Goal: Task Accomplishment & Management: Manage account settings

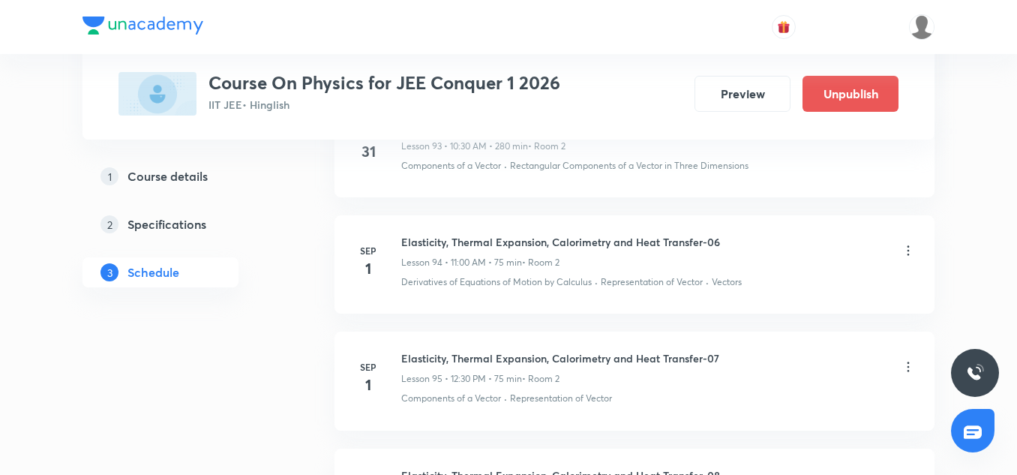
scroll to position [10983, 0]
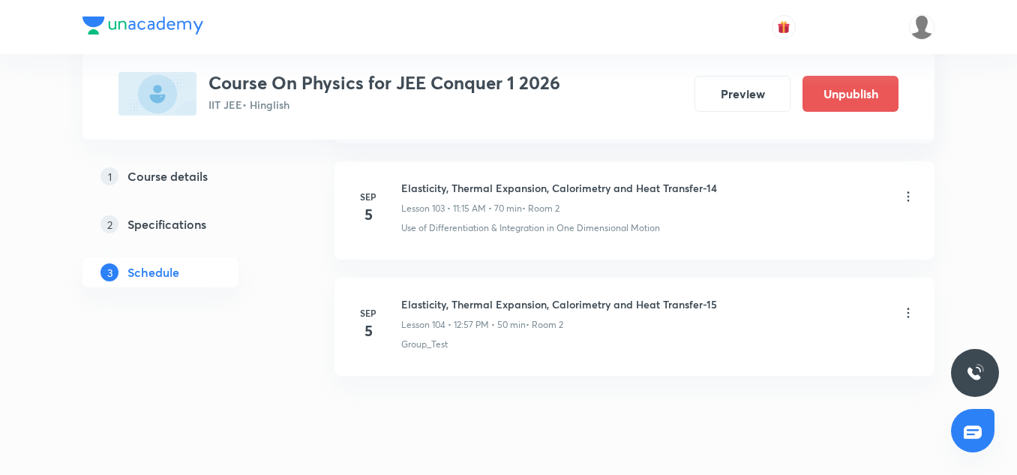
scroll to position [12853, 0]
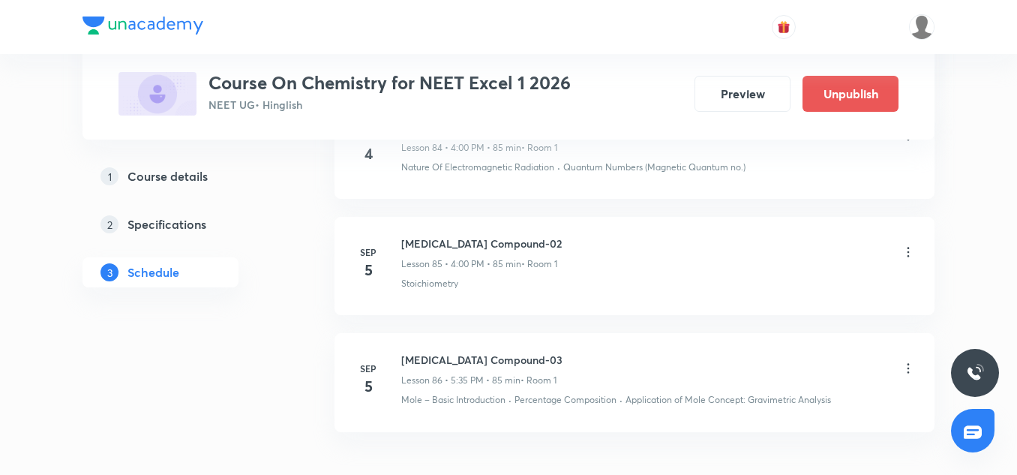
scroll to position [10850, 0]
click at [909, 247] on icon at bounding box center [908, 252] width 2 height 10
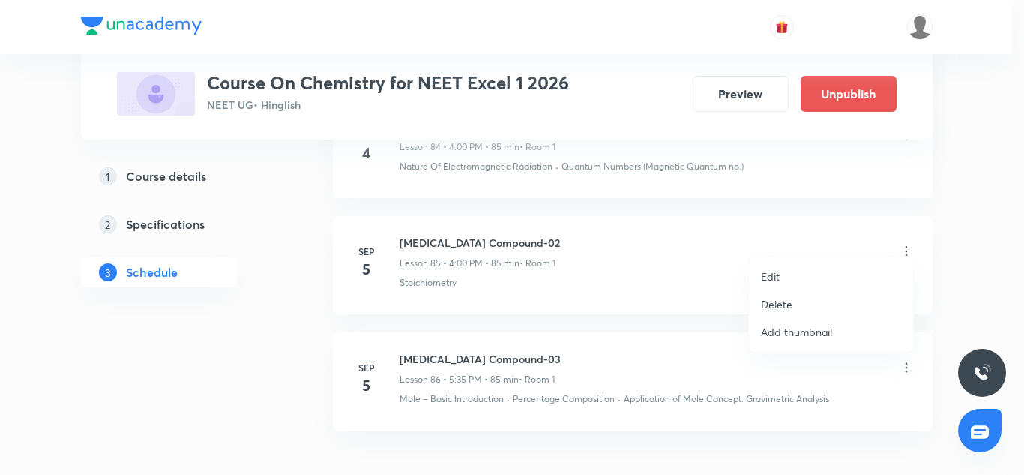
click at [770, 310] on p "Delete" at bounding box center [776, 304] width 31 height 16
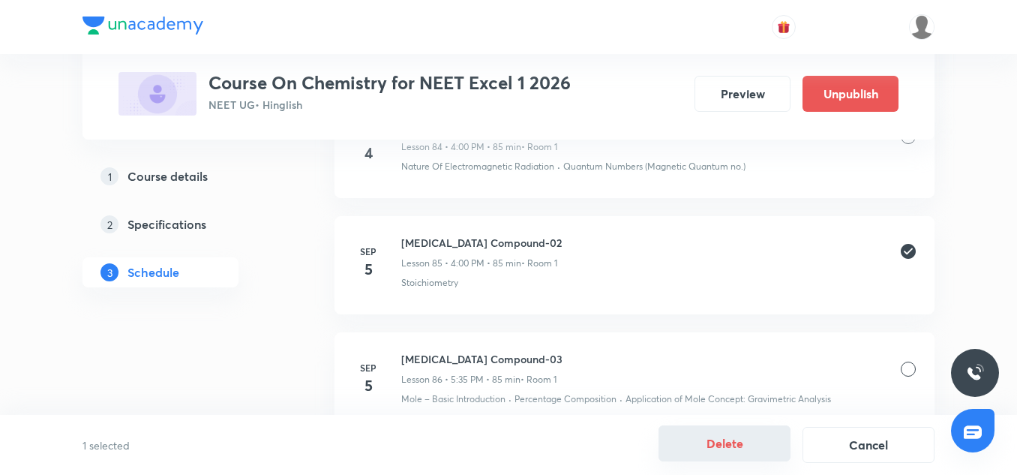
click at [743, 452] on button "Delete" at bounding box center [724, 443] width 132 height 36
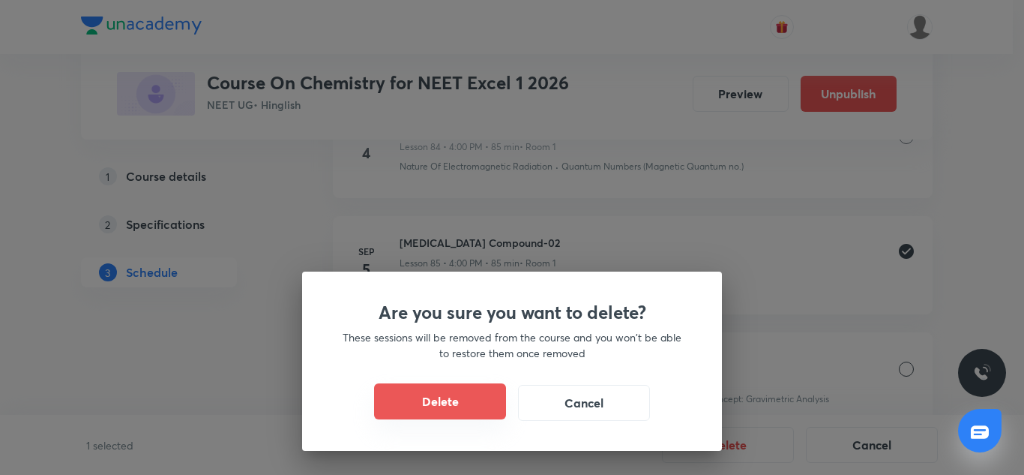
click at [462, 397] on button "Delete" at bounding box center [440, 401] width 132 height 36
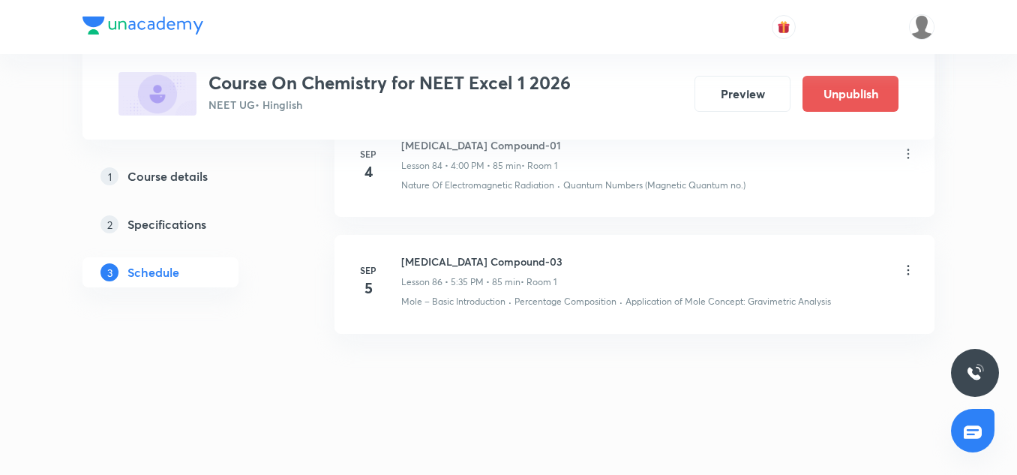
scroll to position [10818, 0]
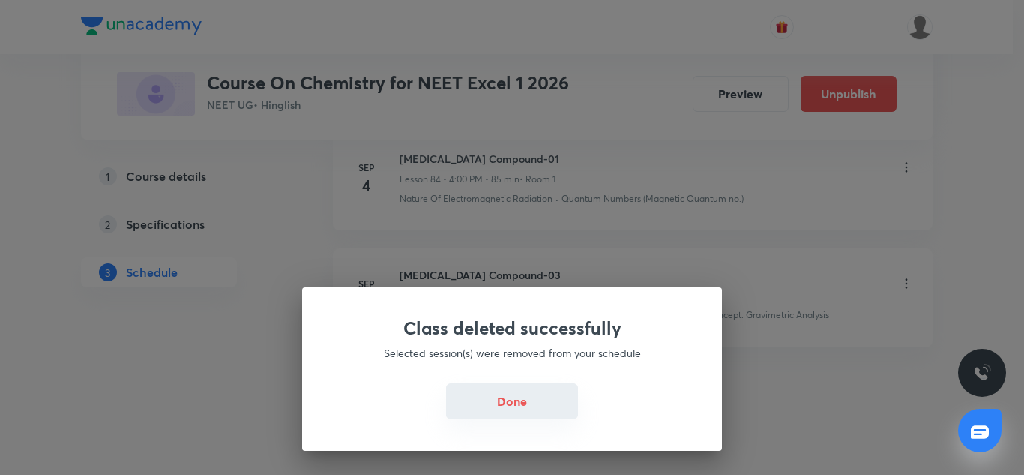
click at [536, 415] on button "Done" at bounding box center [512, 401] width 132 height 36
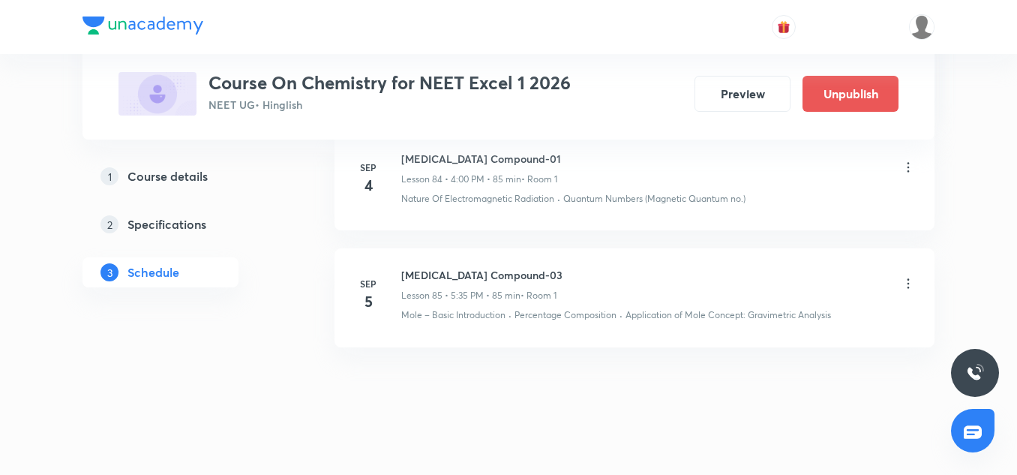
click at [483, 267] on h6 "Carbonyl Compound-03" at bounding box center [481, 275] width 161 height 16
click at [658, 308] on p "Application of Mole Concept: Gravimetric Analysis" at bounding box center [727, 314] width 205 height 13
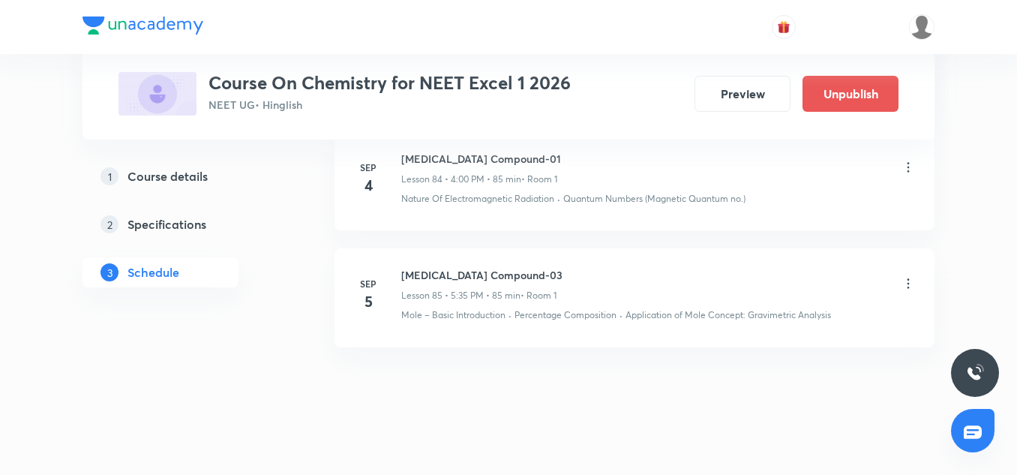
click at [902, 276] on icon at bounding box center [907, 283] width 15 height 15
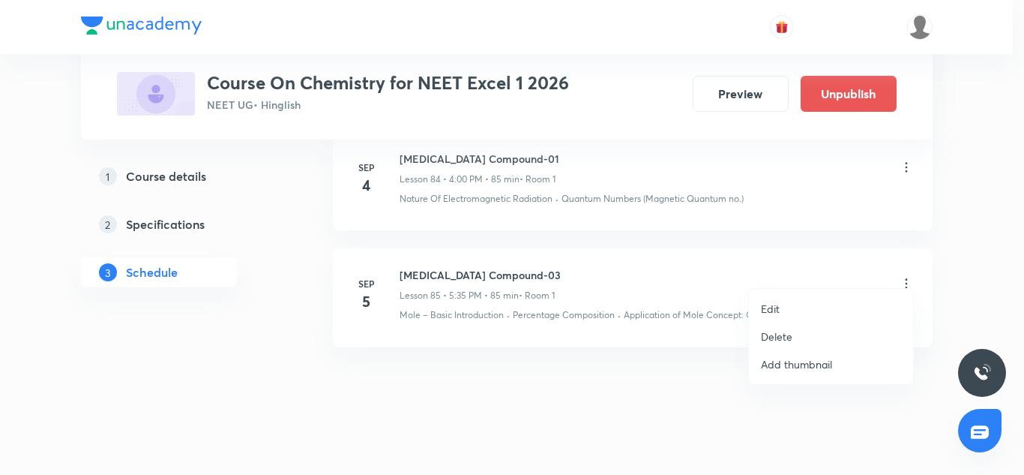
click at [792, 328] on p "Delete" at bounding box center [776, 336] width 31 height 16
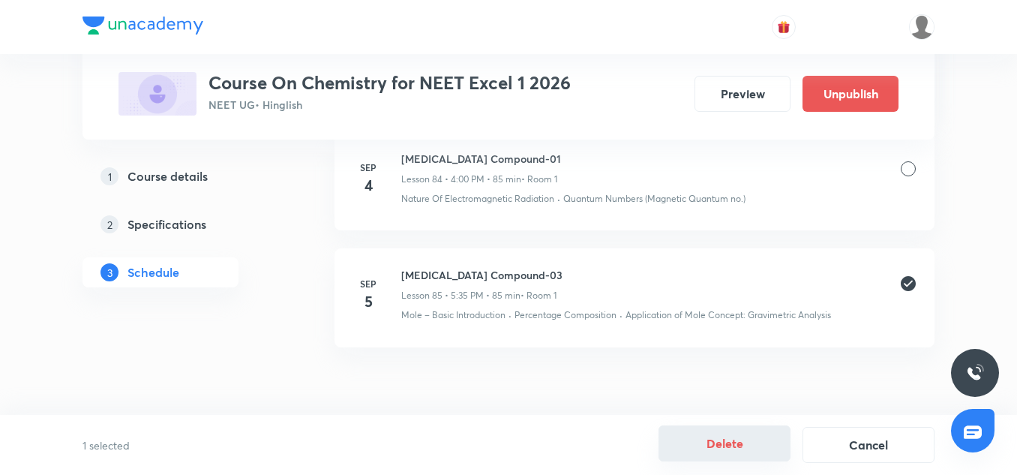
click at [741, 447] on button "Delete" at bounding box center [724, 443] width 132 height 36
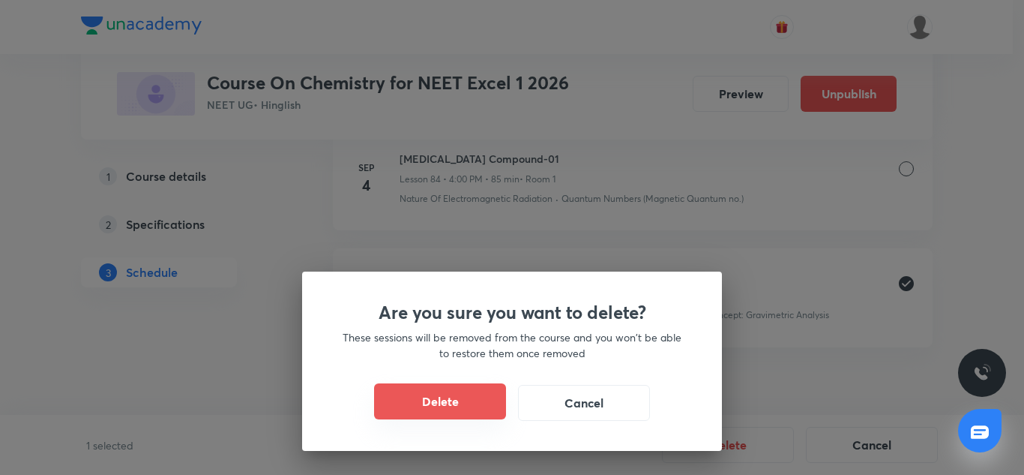
click at [490, 399] on button "Delete" at bounding box center [440, 401] width 132 height 36
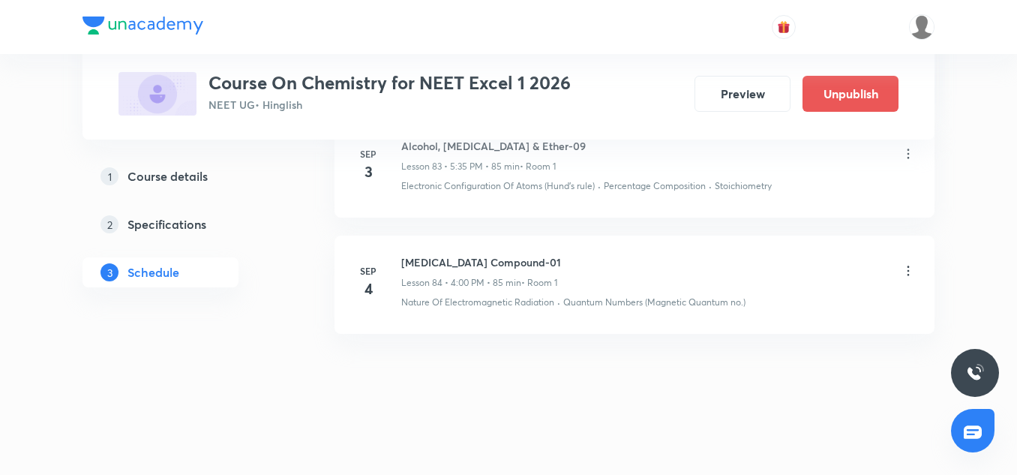
scroll to position [10701, 0]
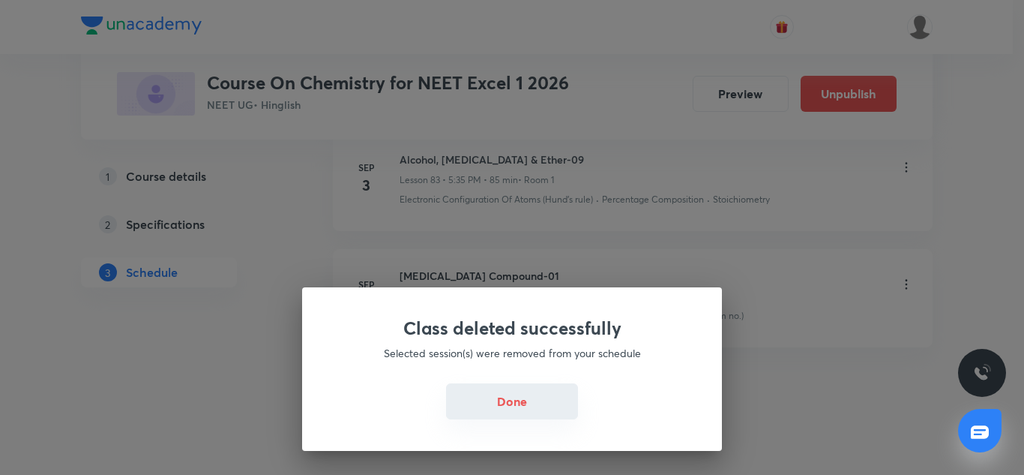
click at [538, 403] on button "Done" at bounding box center [512, 401] width 132 height 36
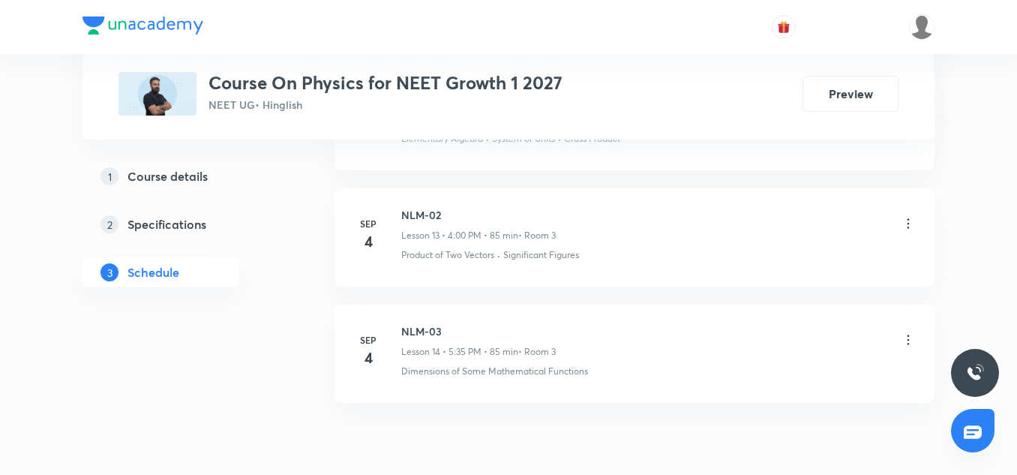
scroll to position [2357, 0]
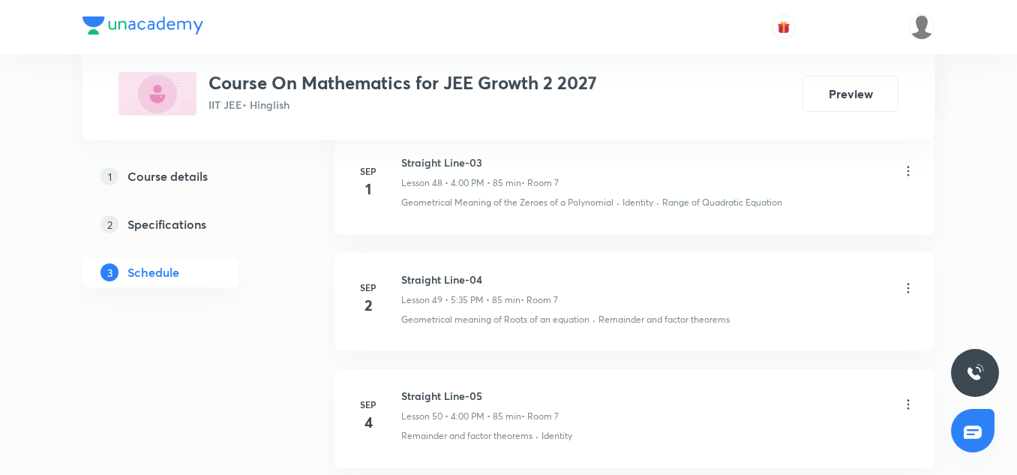
scroll to position [6476, 0]
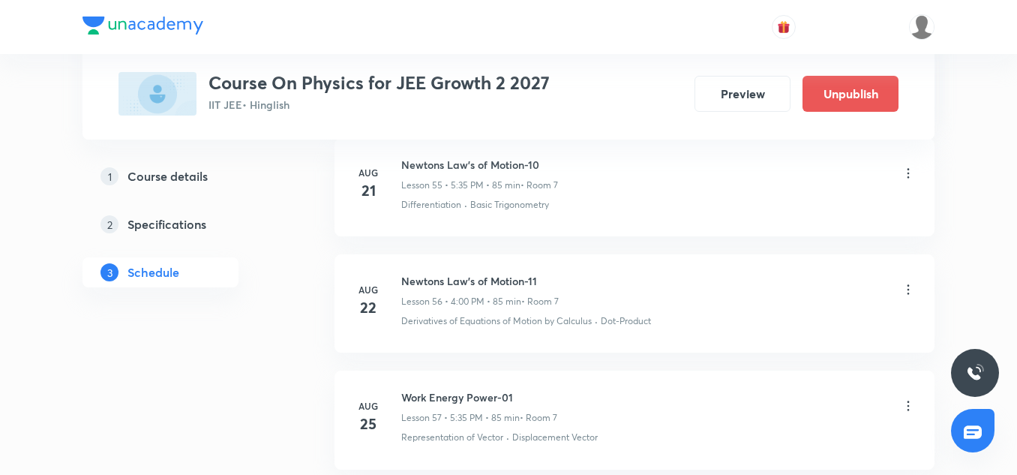
scroll to position [8276, 0]
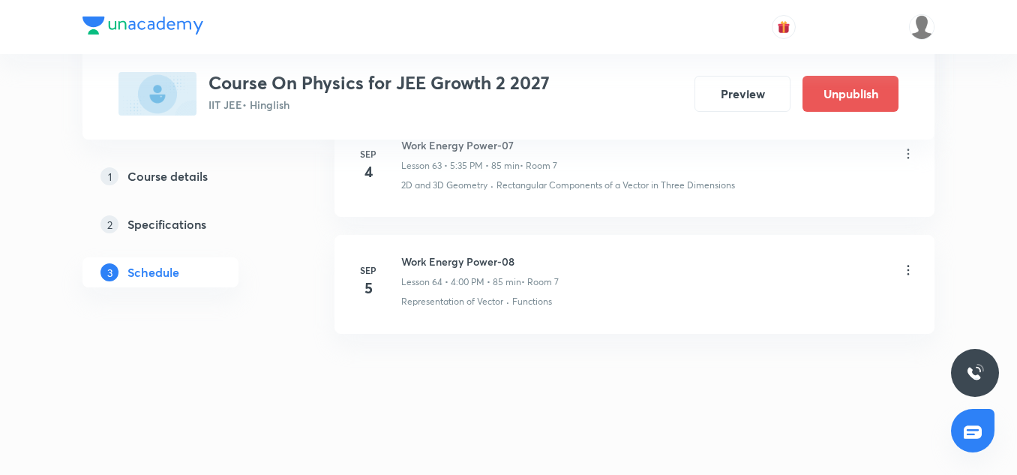
click at [903, 268] on icon at bounding box center [907, 269] width 15 height 15
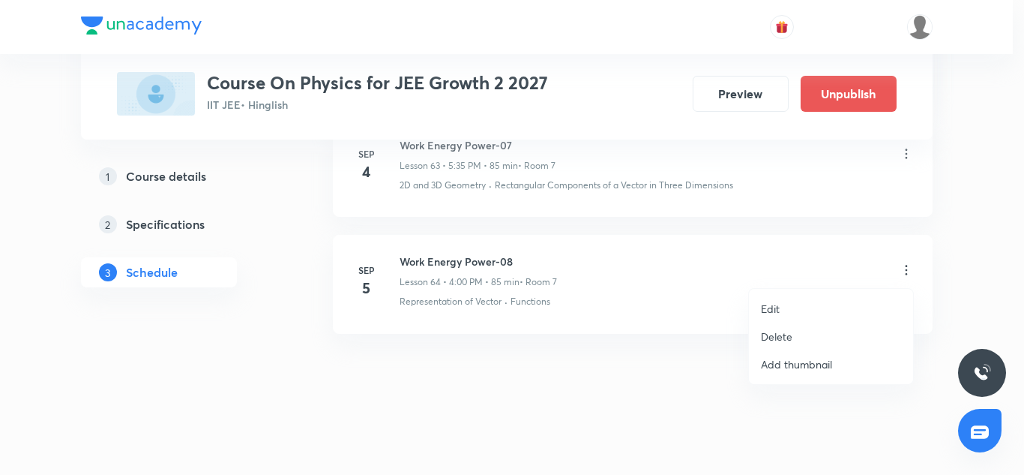
click at [800, 328] on li "Delete" at bounding box center [831, 336] width 164 height 28
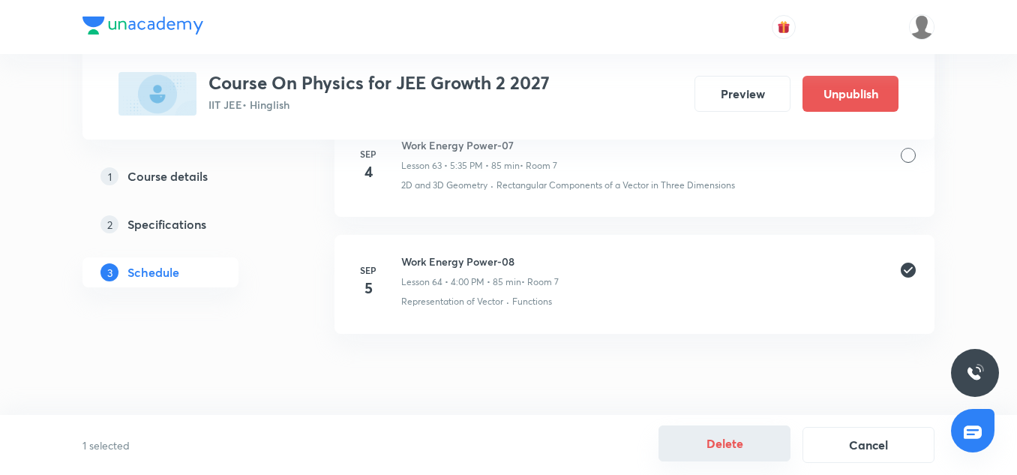
click at [753, 436] on button "Delete" at bounding box center [724, 443] width 132 height 36
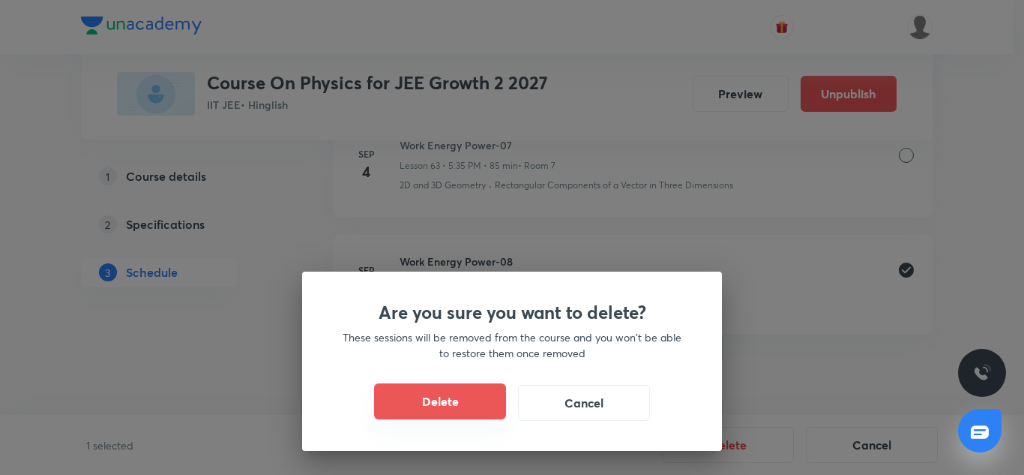
click at [385, 400] on button "Delete" at bounding box center [440, 401] width 132 height 36
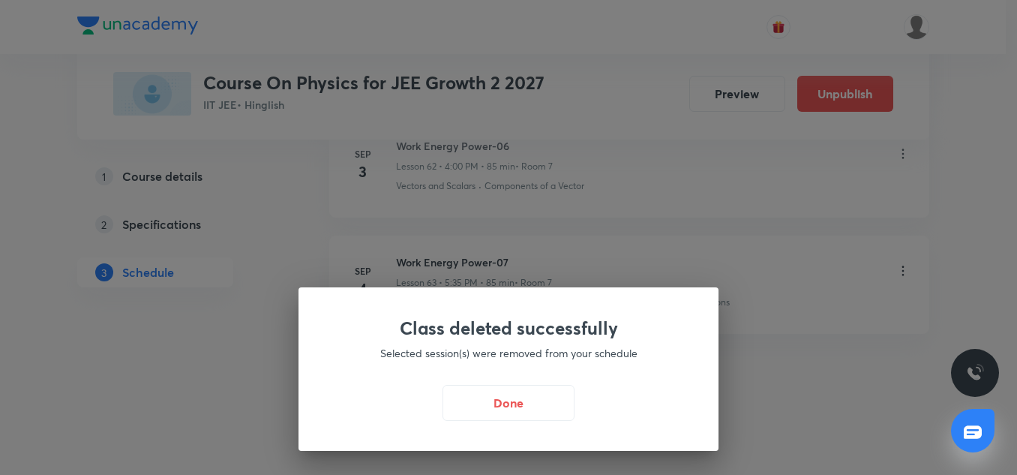
scroll to position [8159, 0]
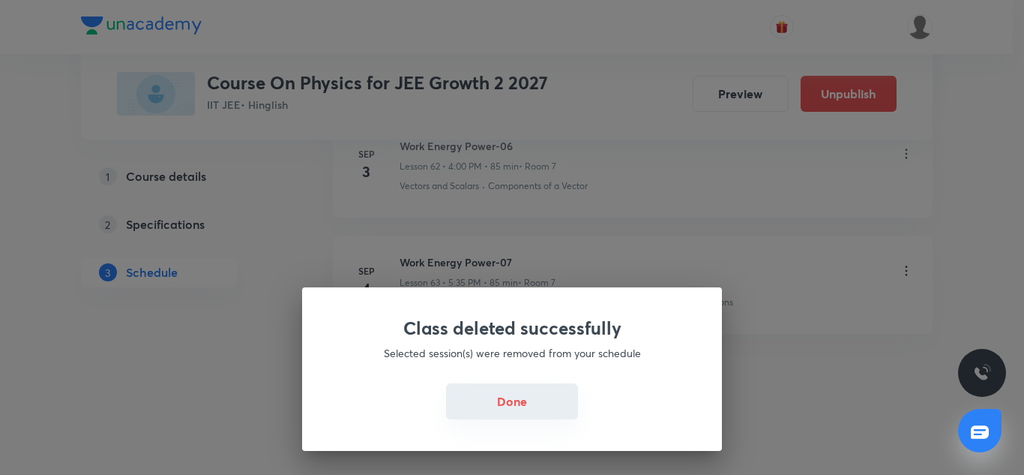
click at [505, 403] on button "Done" at bounding box center [512, 401] width 132 height 36
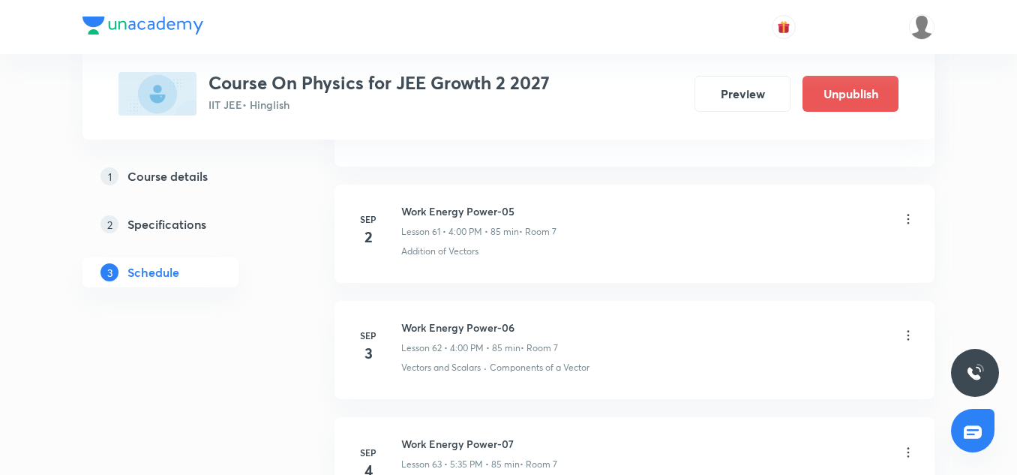
scroll to position [7910, 0]
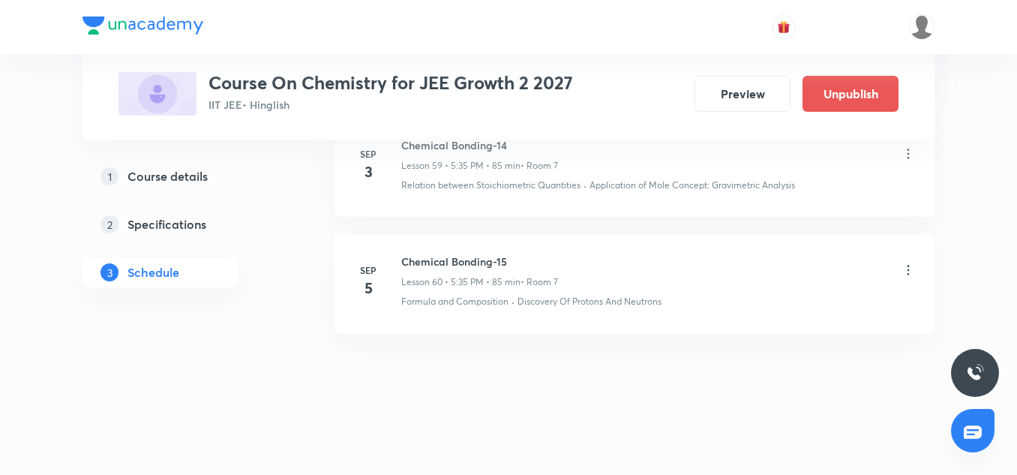
click at [912, 271] on icon at bounding box center [907, 269] width 15 height 15
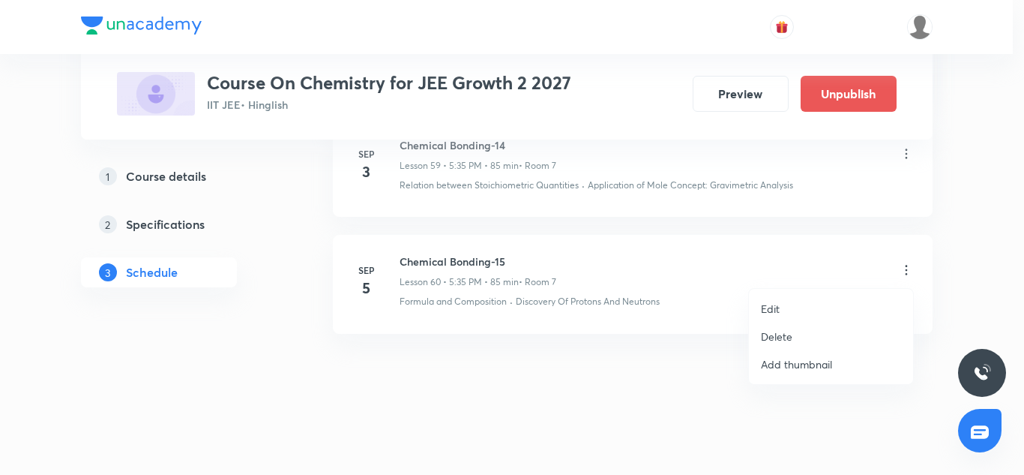
click at [780, 342] on p "Delete" at bounding box center [776, 336] width 31 height 16
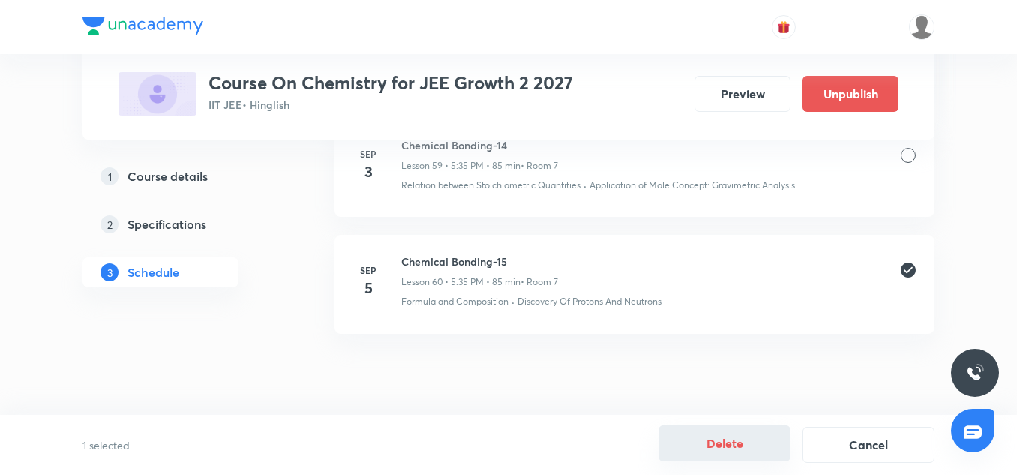
click at [729, 450] on button "Delete" at bounding box center [724, 443] width 132 height 36
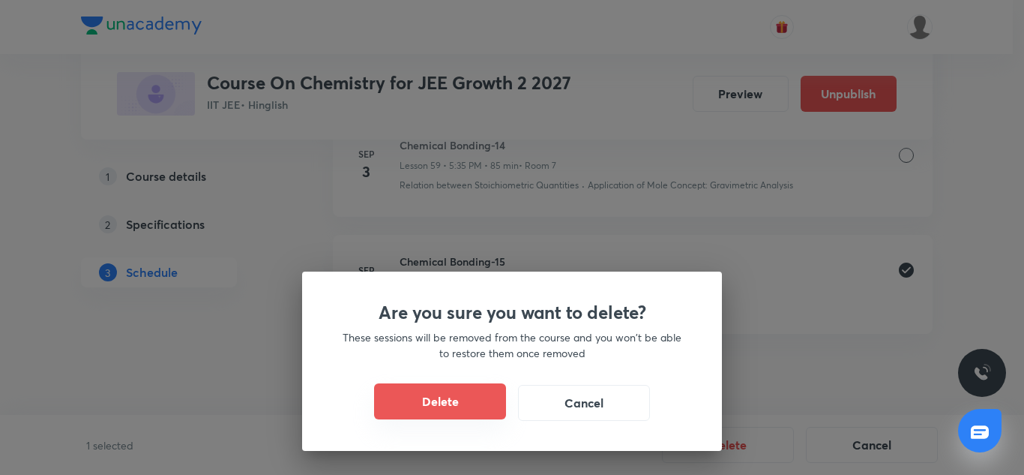
click at [489, 402] on button "Delete" at bounding box center [440, 401] width 132 height 36
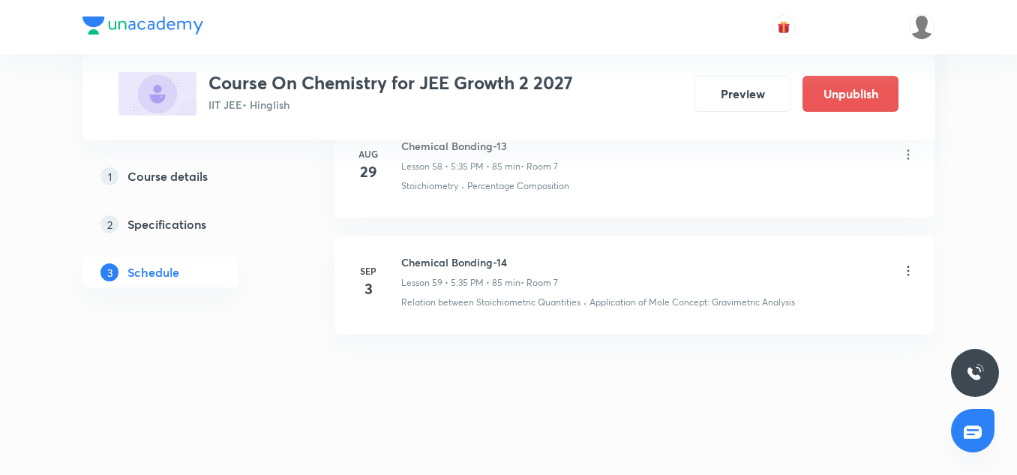
scroll to position [7680, 0]
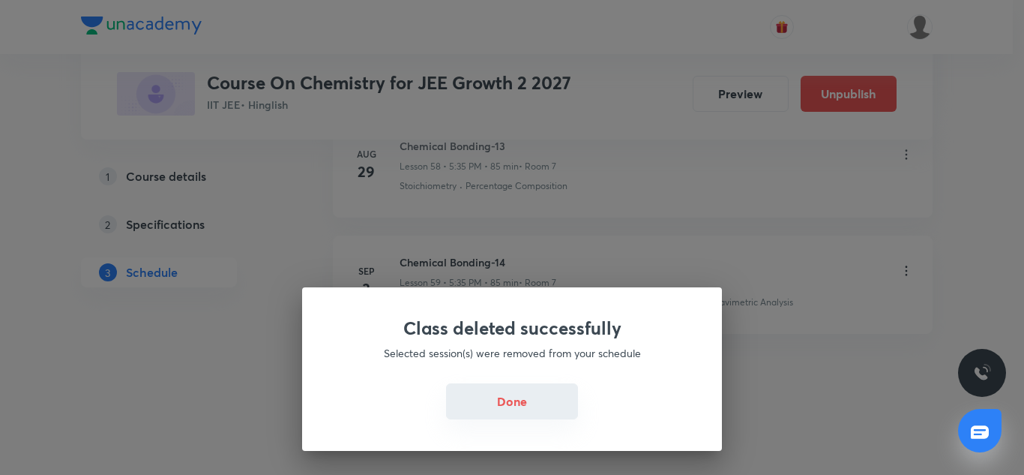
click at [510, 386] on button "Done" at bounding box center [512, 401] width 132 height 36
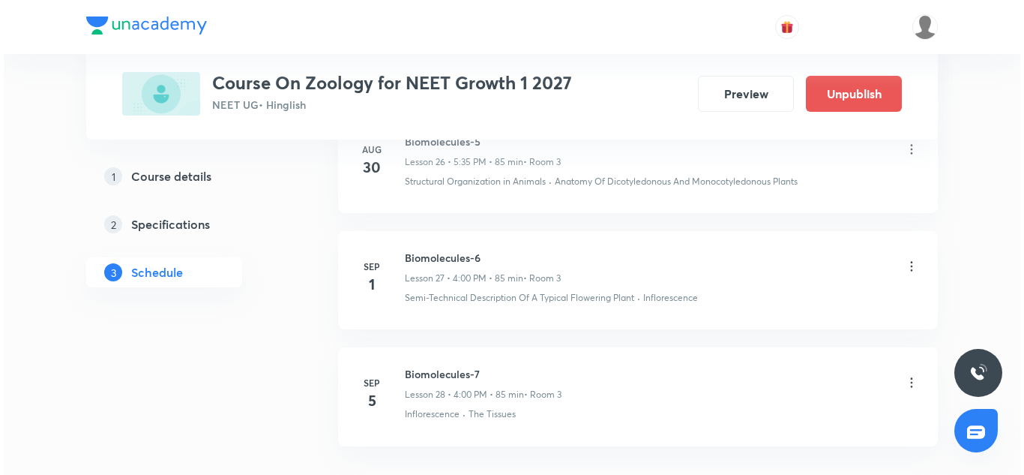
scroll to position [4002, 0]
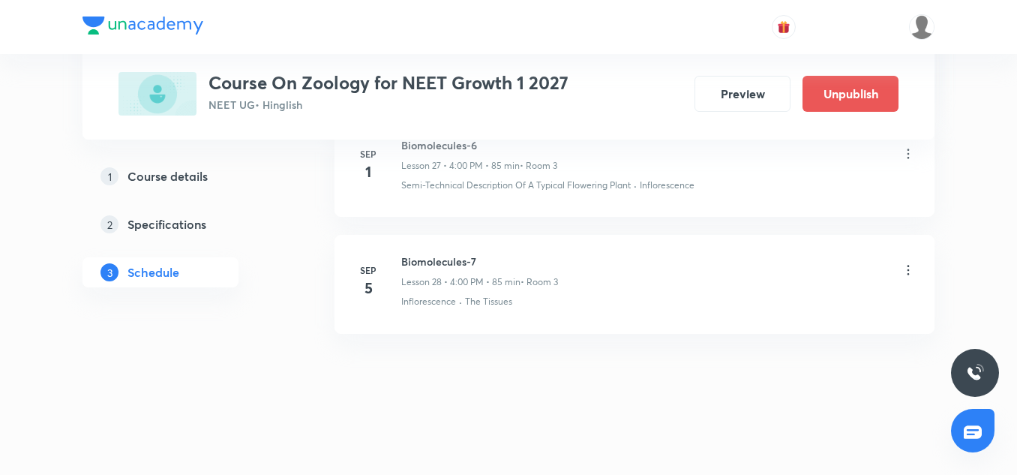
click at [907, 273] on icon at bounding box center [907, 269] width 15 height 15
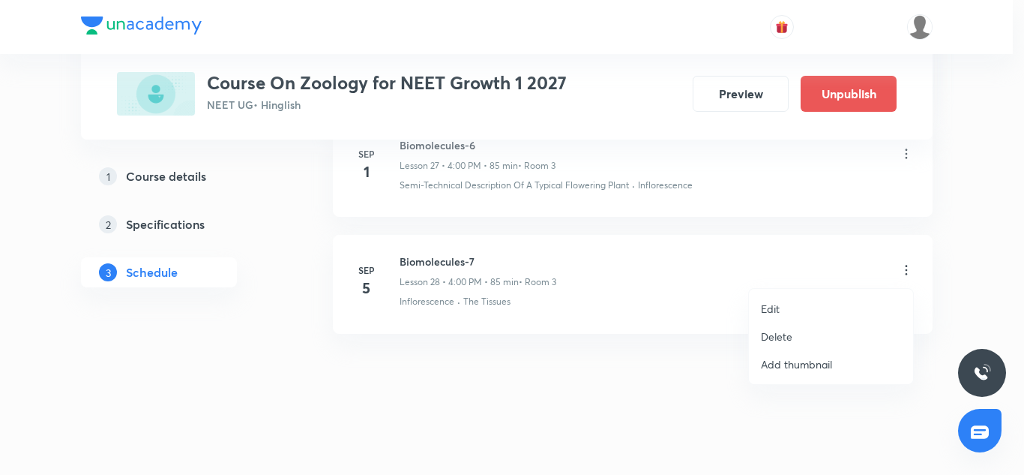
click at [765, 308] on p "Edit" at bounding box center [770, 309] width 19 height 16
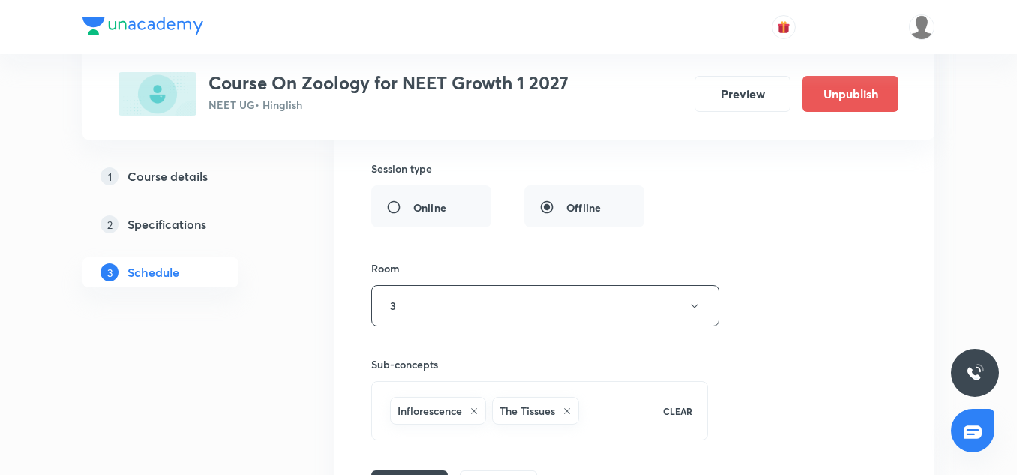
scroll to position [3888, 0]
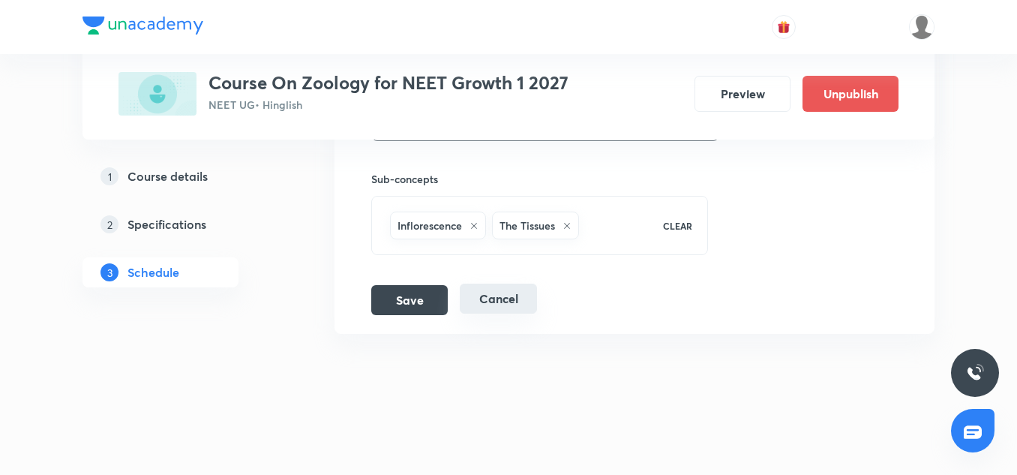
click at [496, 314] on div "Save Cancel" at bounding box center [460, 300] width 178 height 30
click at [506, 298] on button "Cancel" at bounding box center [498, 298] width 77 height 30
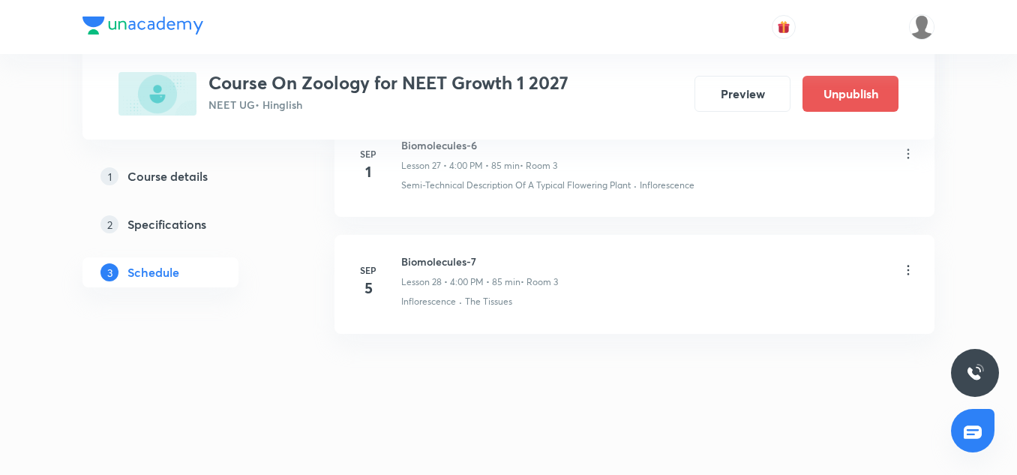
click at [908, 268] on icon at bounding box center [907, 269] width 15 height 15
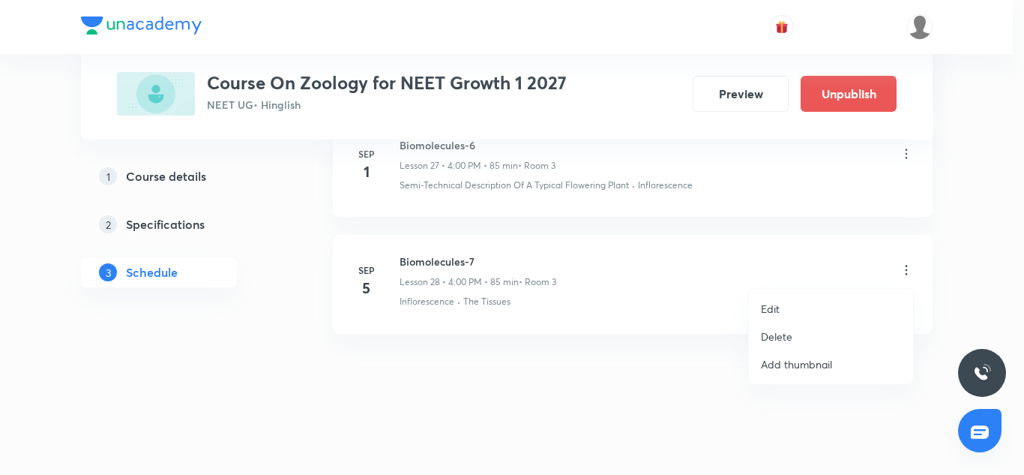
click at [801, 337] on li "Delete" at bounding box center [831, 336] width 164 height 28
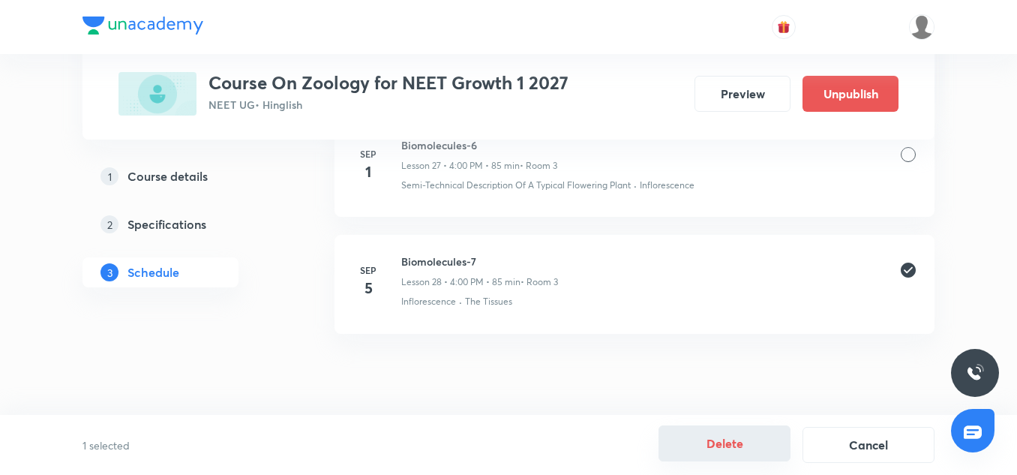
click at [708, 459] on button "Delete" at bounding box center [724, 443] width 132 height 36
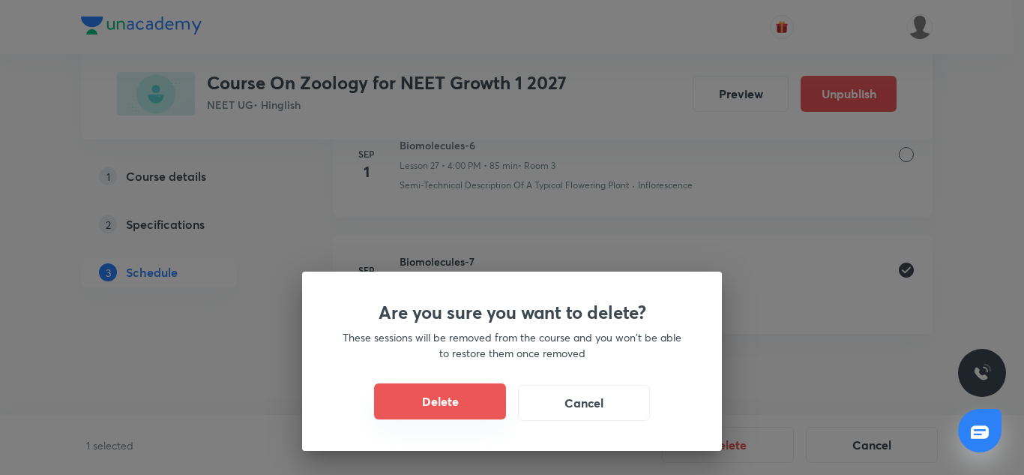
click at [446, 406] on button "Delete" at bounding box center [440, 401] width 132 height 36
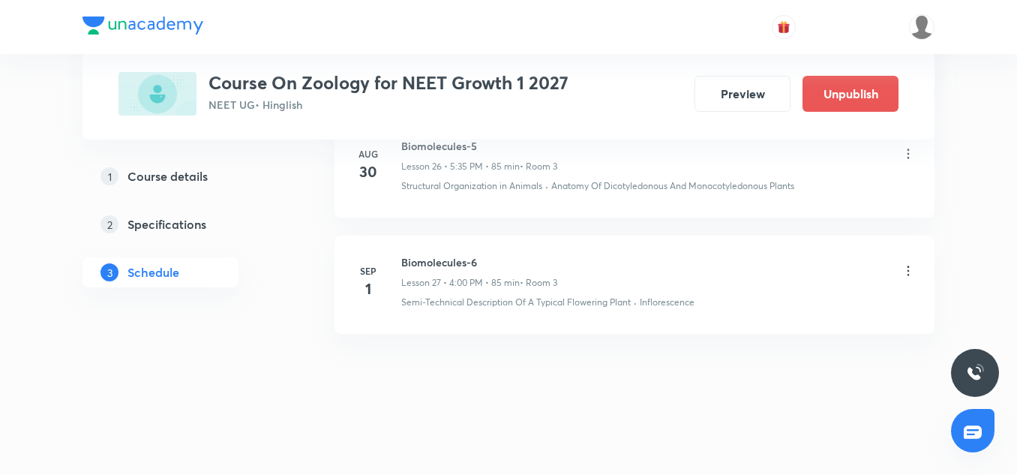
scroll to position [3196, 0]
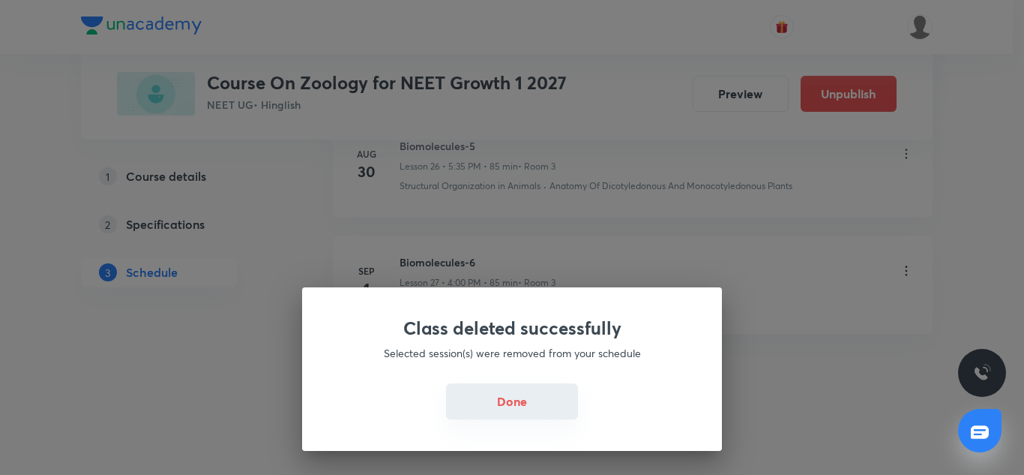
click at [511, 397] on button "Done" at bounding box center [512, 401] width 132 height 36
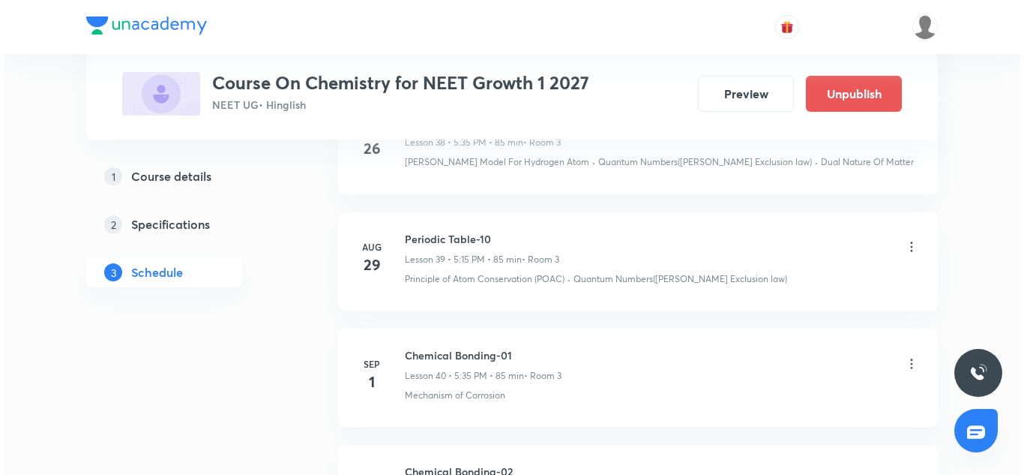
scroll to position [5542, 0]
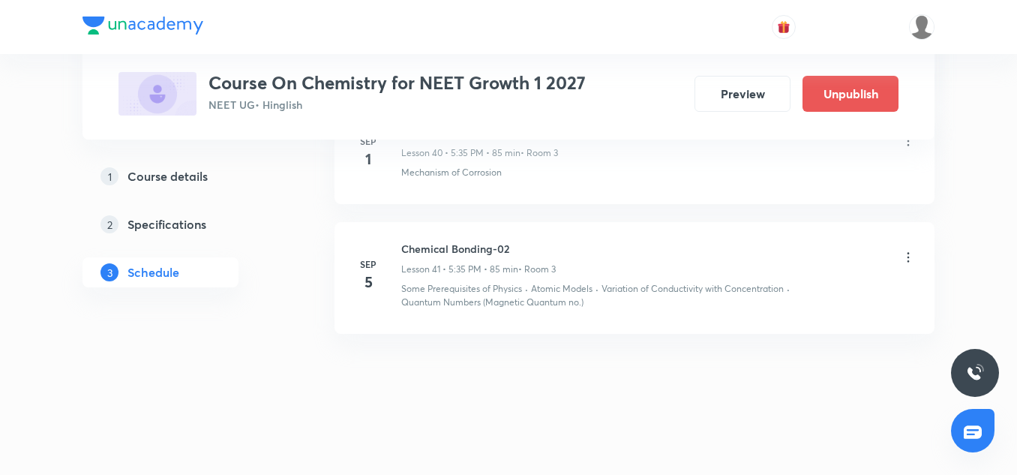
click at [912, 257] on icon at bounding box center [907, 257] width 15 height 15
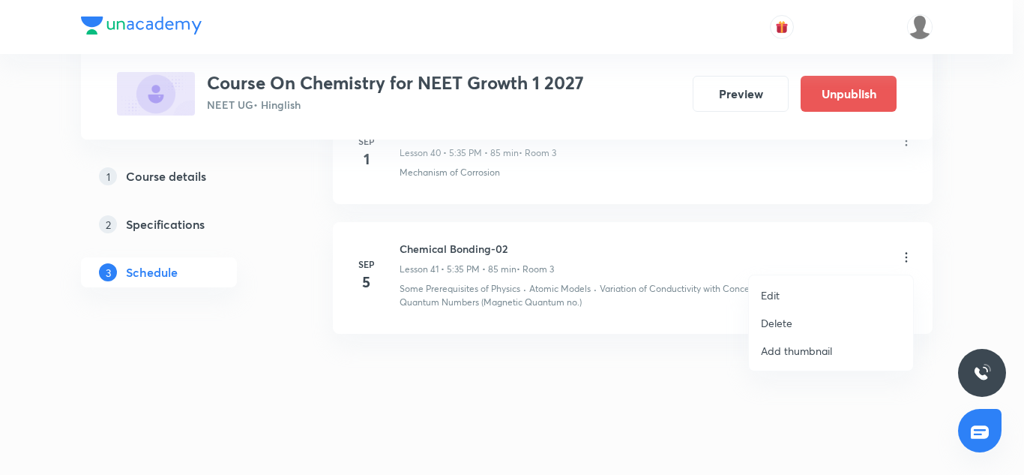
click at [785, 302] on li "Edit" at bounding box center [831, 295] width 164 height 28
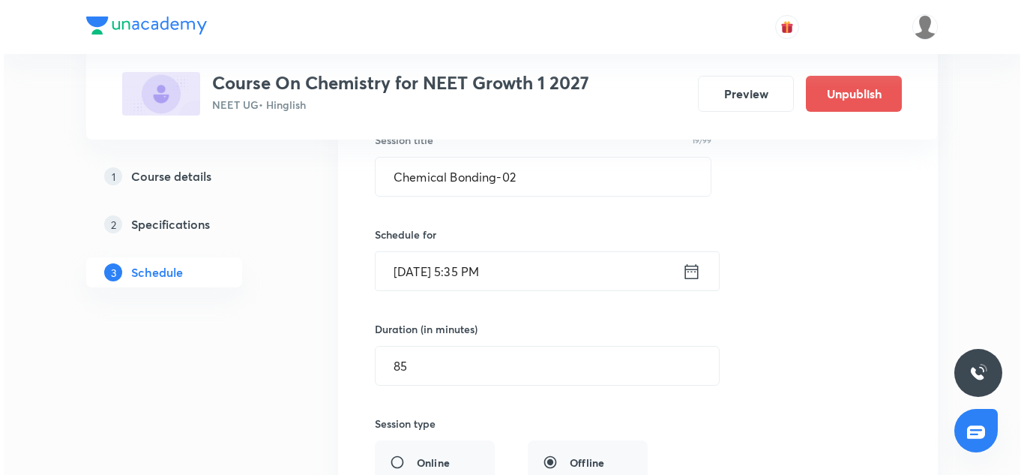
scroll to position [4975, 0]
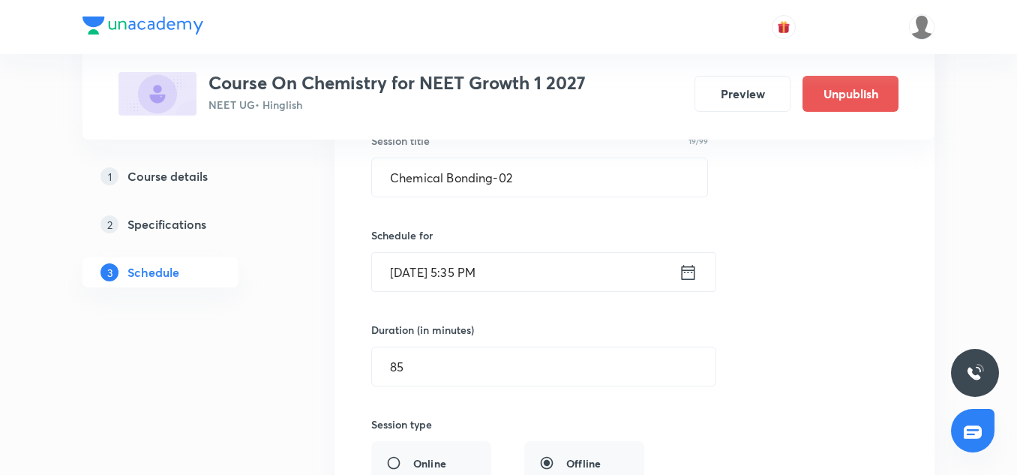
click at [446, 273] on input "Sep 5, 2025, 5:35 PM" at bounding box center [525, 272] width 307 height 38
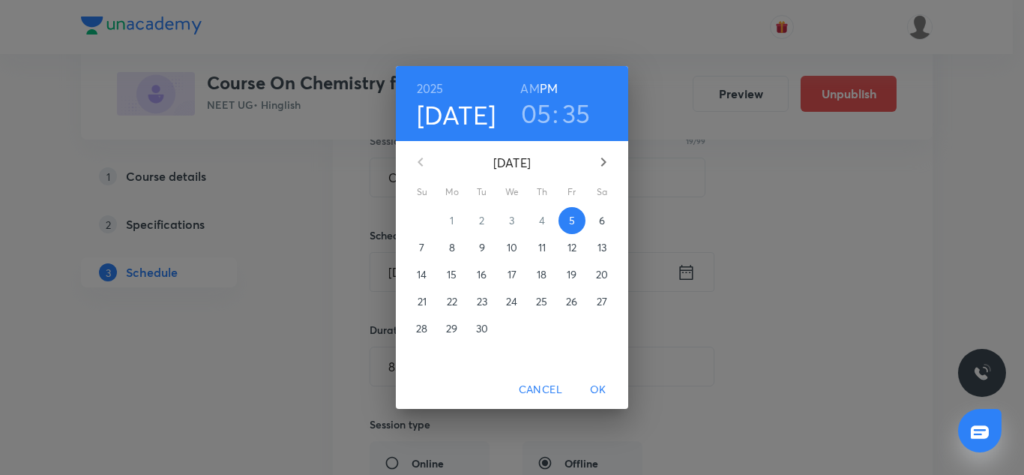
click at [438, 100] on h4 "[DATE]" at bounding box center [456, 114] width 79 height 31
click at [434, 94] on h6 "2025" at bounding box center [430, 88] width 27 height 21
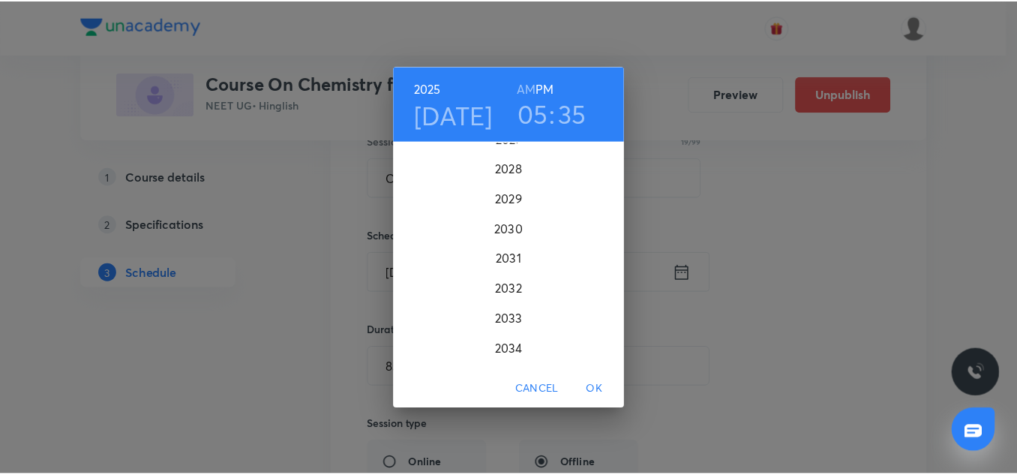
scroll to position [3843, 0]
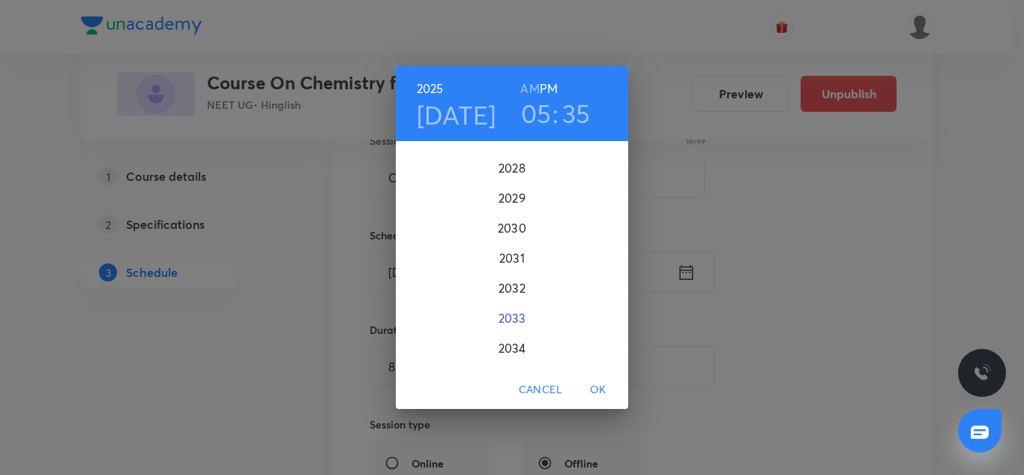
click at [532, 312] on div "2033" at bounding box center [512, 318] width 232 height 30
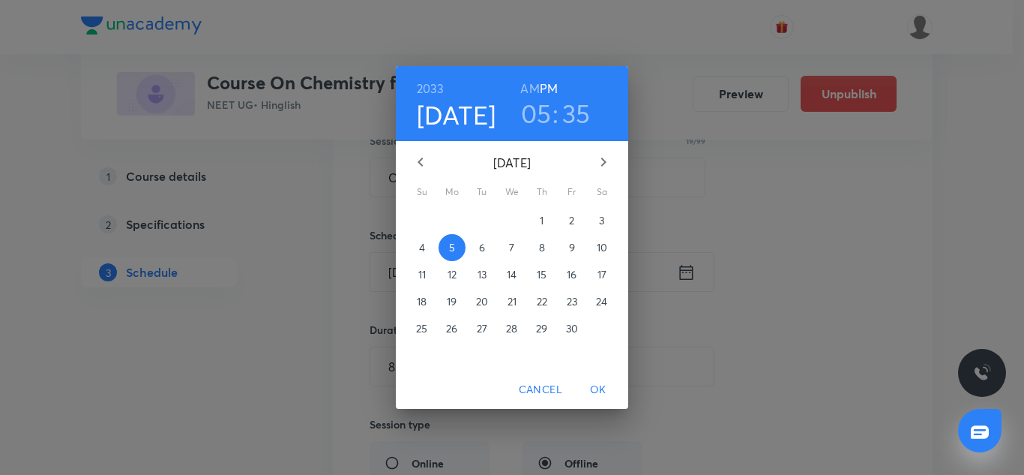
click at [600, 392] on span "OK" at bounding box center [598, 389] width 36 height 19
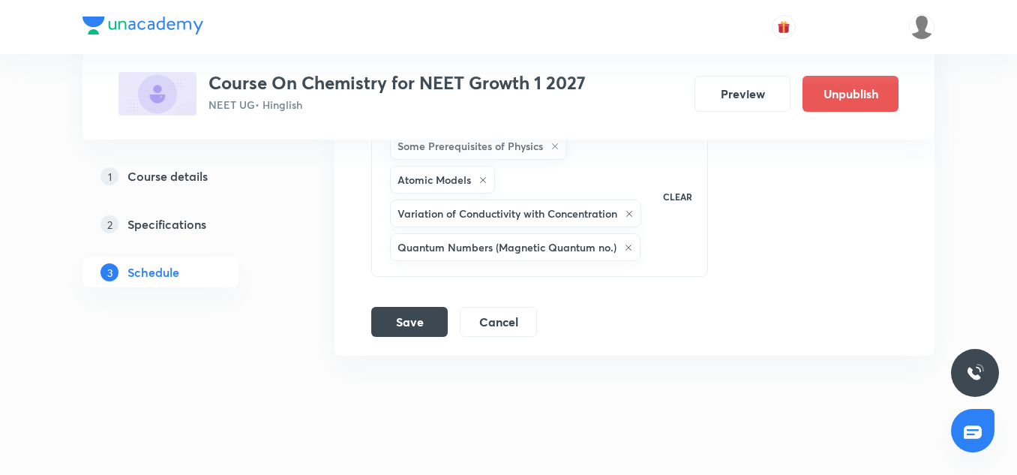
scroll to position [5517, 0]
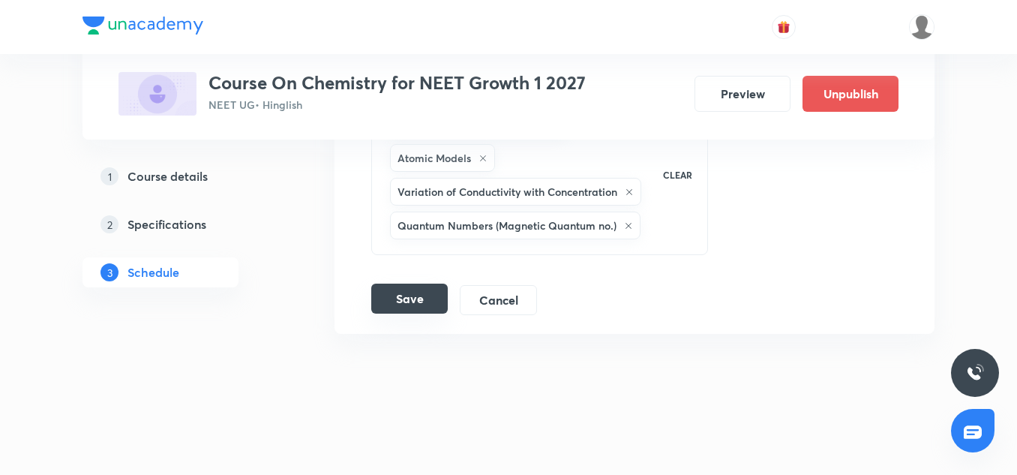
click at [419, 289] on button "Save" at bounding box center [409, 298] width 76 height 30
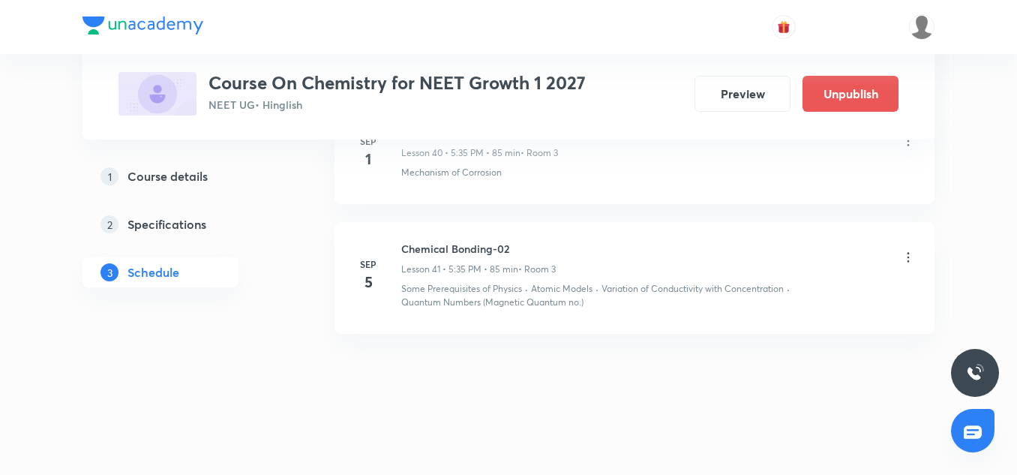
scroll to position [4818, 0]
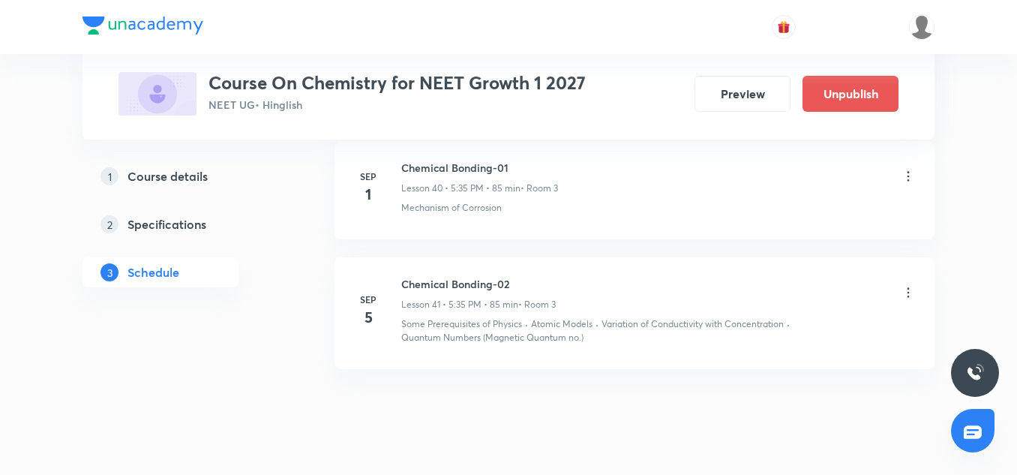
click at [900, 298] on icon at bounding box center [907, 292] width 15 height 15
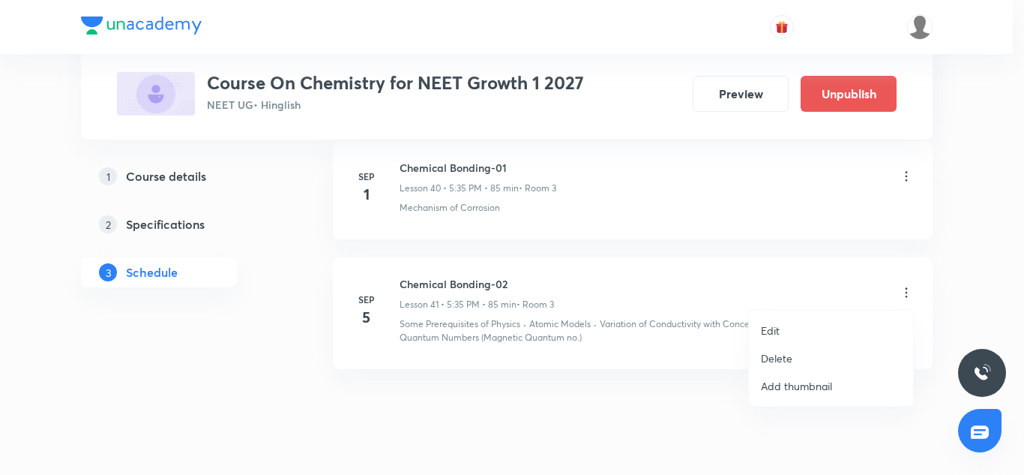
click at [788, 324] on li "Edit" at bounding box center [831, 330] width 164 height 28
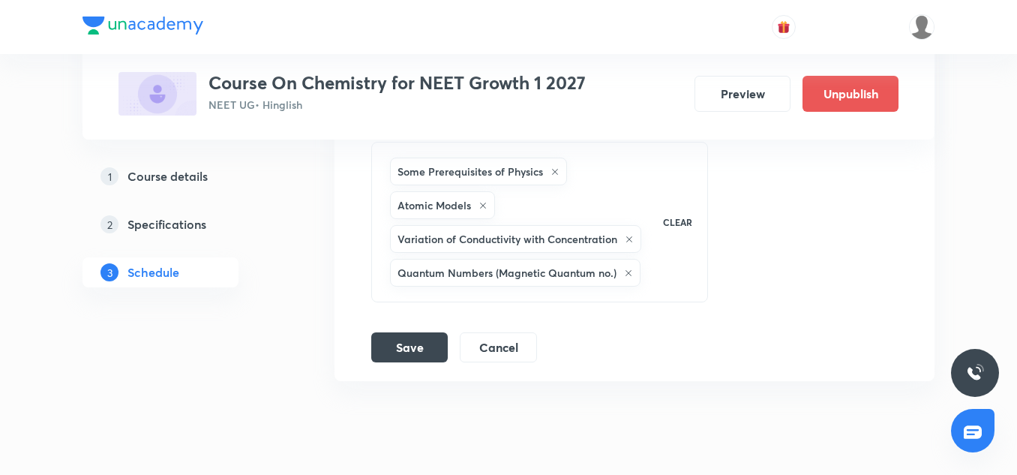
scroll to position [5517, 0]
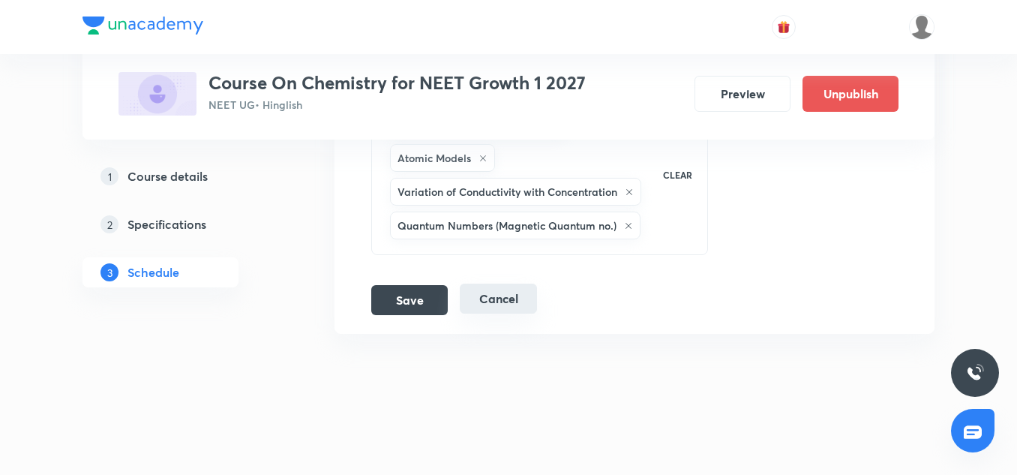
click at [483, 299] on button "Cancel" at bounding box center [498, 298] width 77 height 30
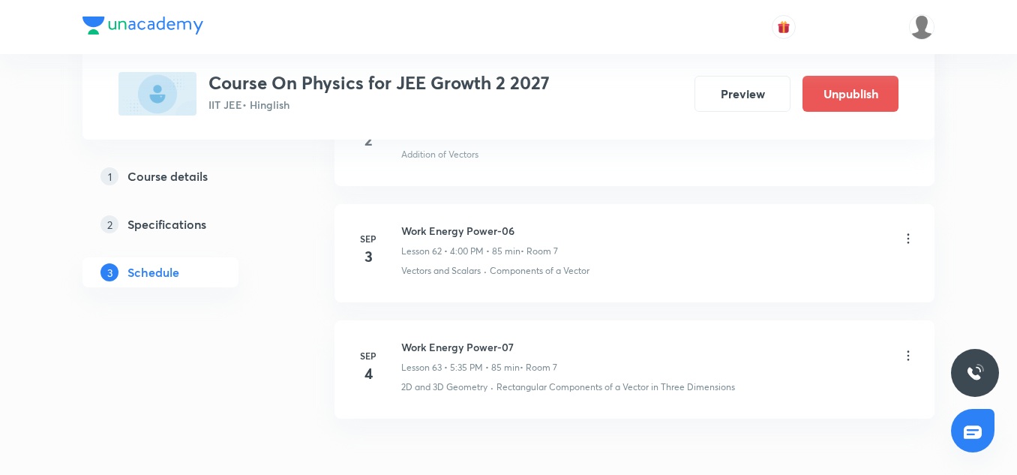
scroll to position [8159, 0]
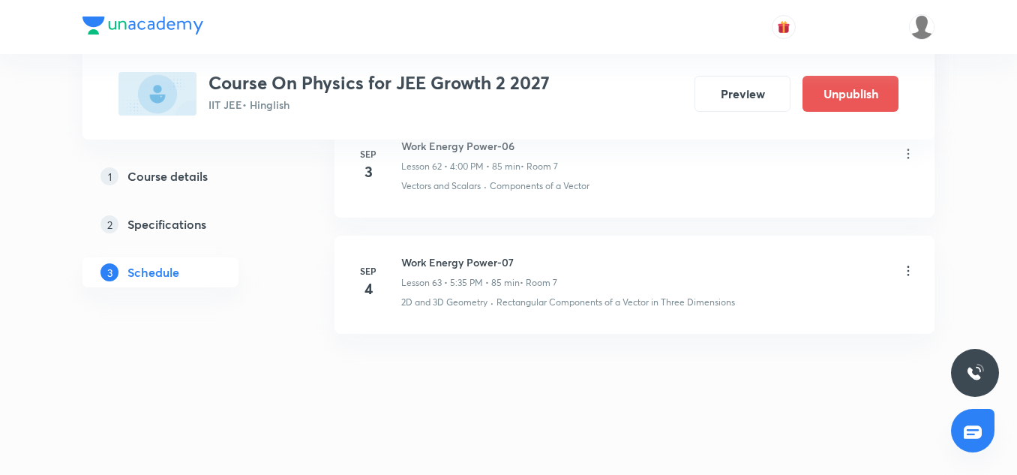
click at [478, 259] on h6 "Work Energy Power-07" at bounding box center [479, 262] width 156 height 16
copy h6 "Work Energy Power-07"
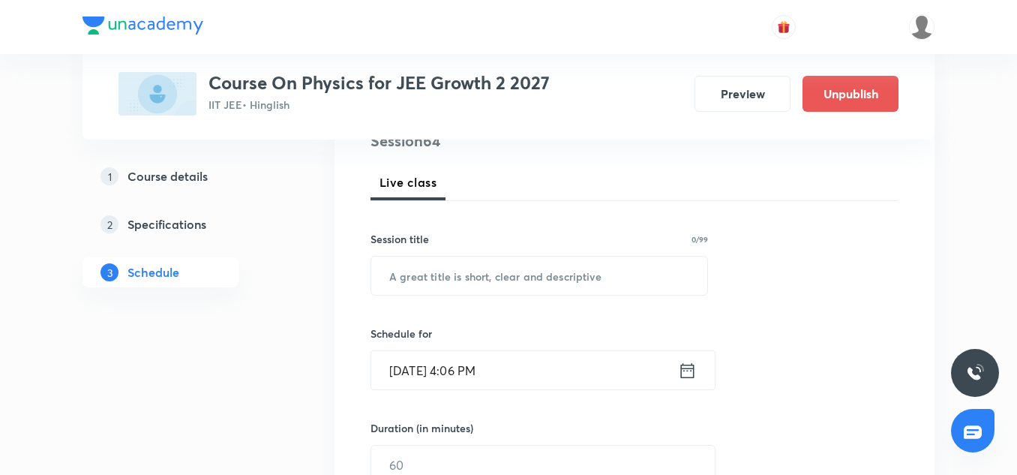
scroll to position [198, 0]
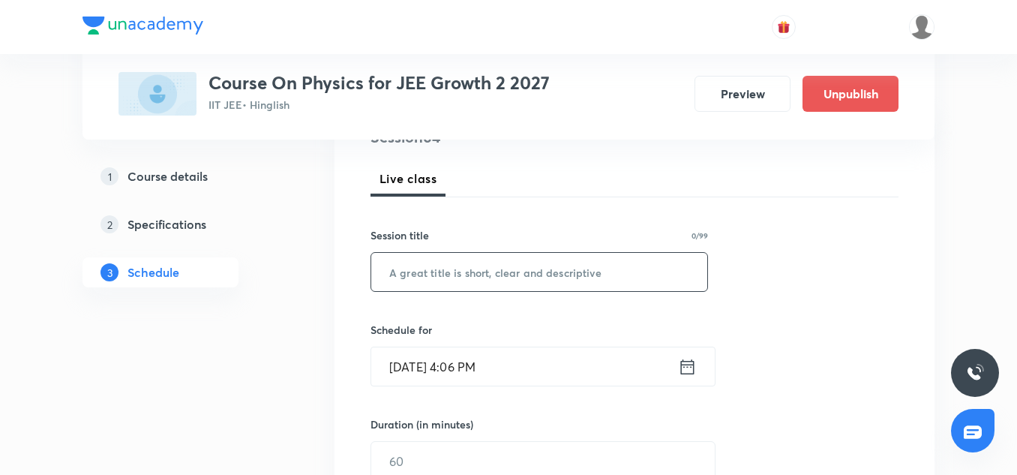
click at [457, 280] on input "text" at bounding box center [539, 272] width 336 height 38
paste input "Work Energy Power-07"
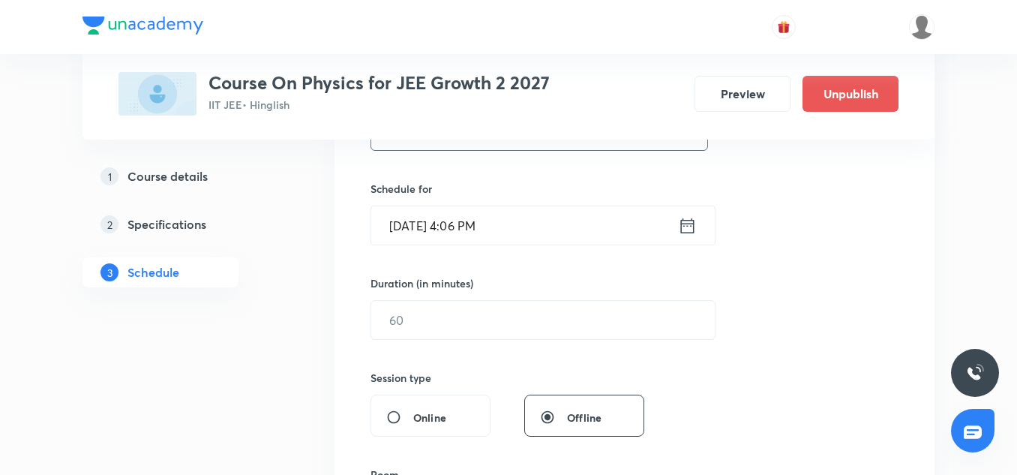
scroll to position [340, 0]
type input "Work Energy Power-08"
click at [385, 217] on input "Sep 5, 2025, 4:06 PM" at bounding box center [524, 224] width 307 height 38
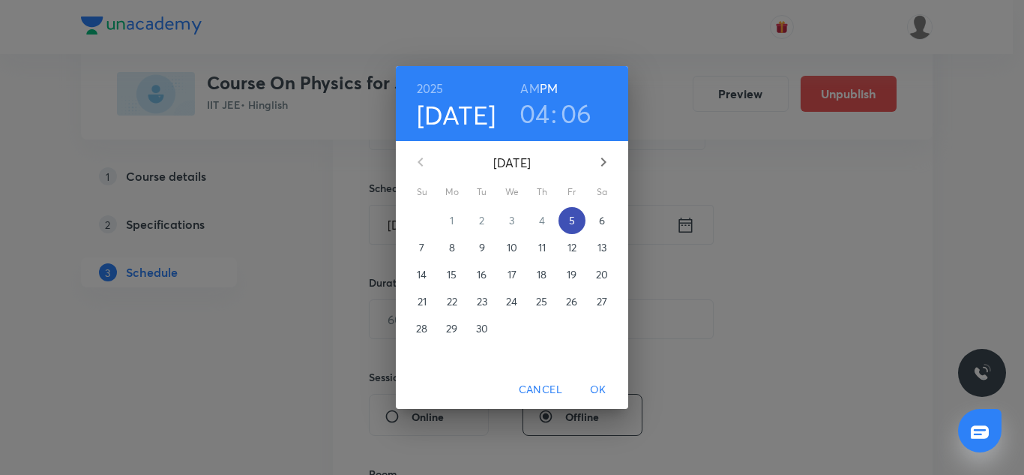
click at [579, 216] on span "5" at bounding box center [571, 220] width 27 height 15
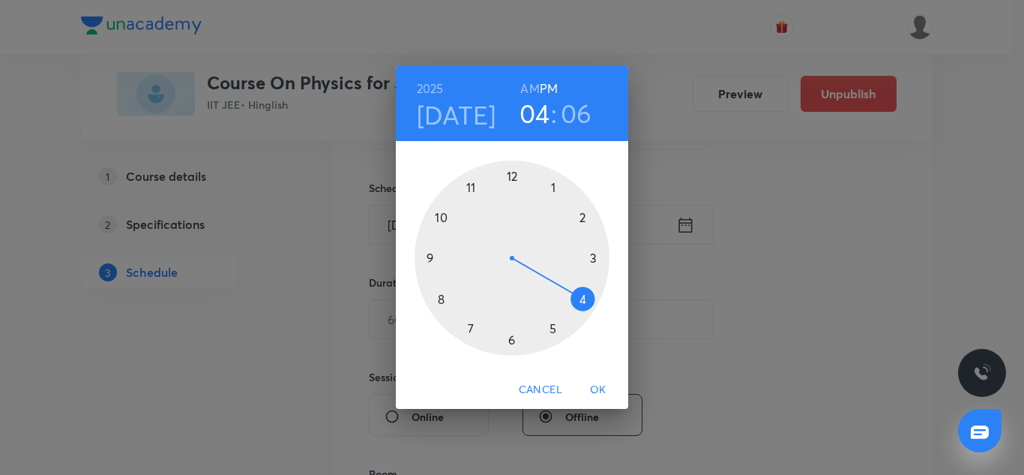
click at [576, 115] on h3 "06" at bounding box center [576, 112] width 31 height 31
click at [586, 214] on div at bounding box center [512, 257] width 195 height 195
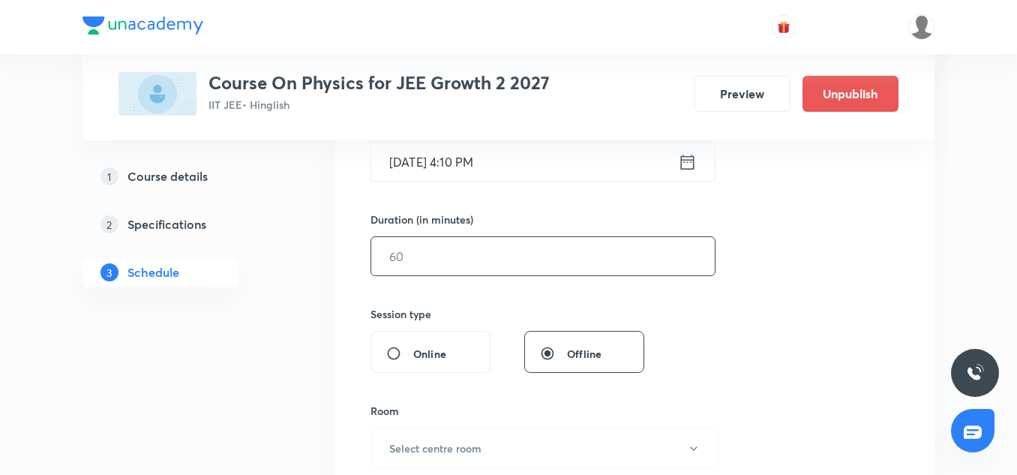
scroll to position [404, 0]
click at [425, 259] on input "text" at bounding box center [542, 254] width 343 height 38
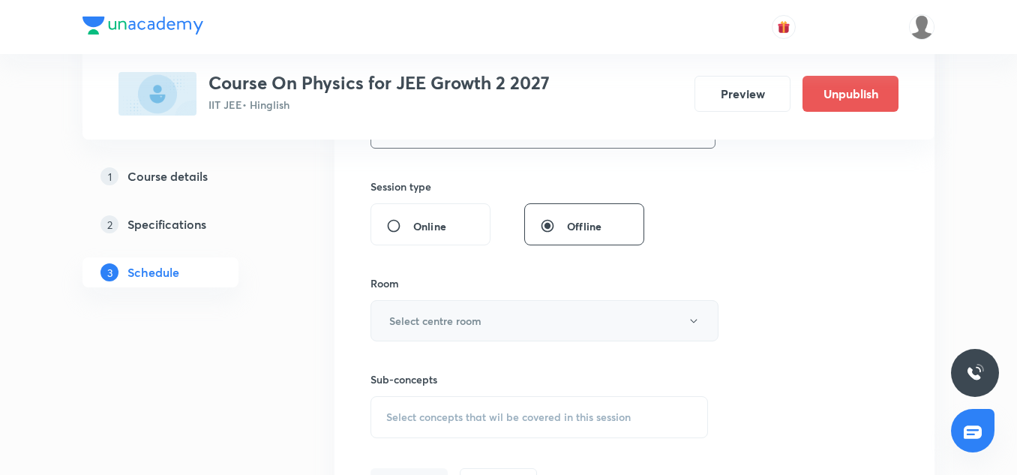
scroll to position [531, 0]
type input "80"
click at [422, 314] on h6 "Select centre room" at bounding box center [435, 320] width 92 height 16
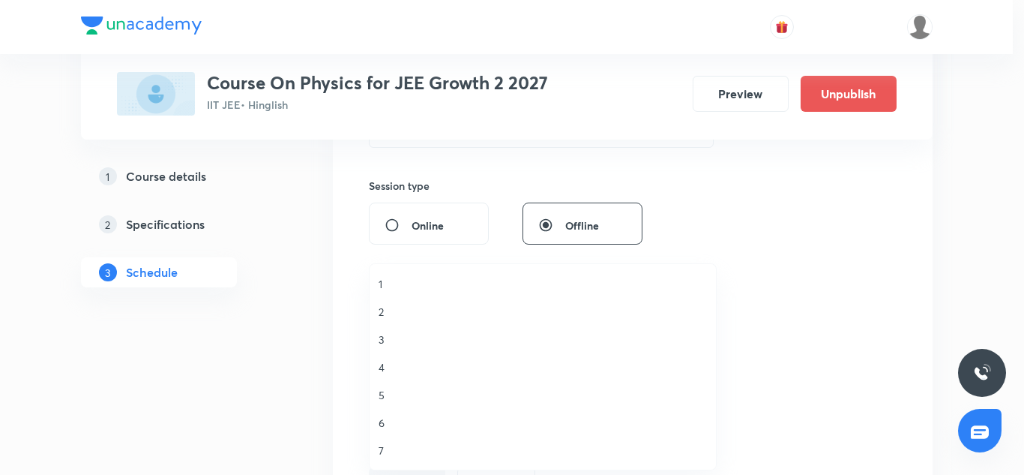
click at [386, 317] on span "2" at bounding box center [543, 312] width 328 height 16
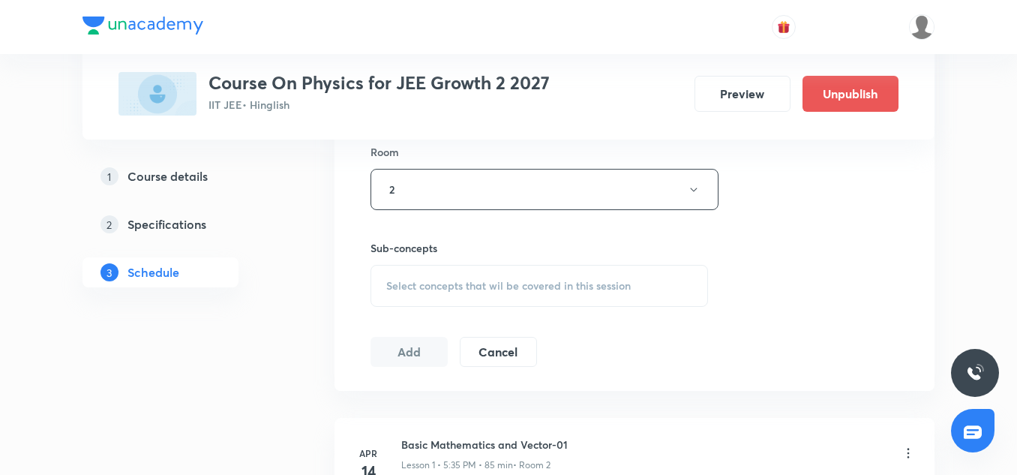
scroll to position [667, 0]
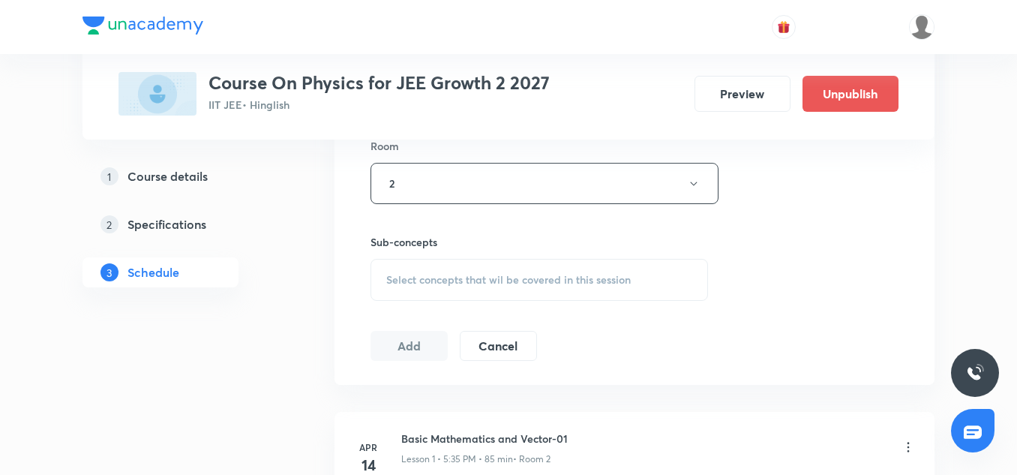
click at [427, 285] on span "Select concepts that wil be covered in this session" at bounding box center [508, 280] width 244 height 12
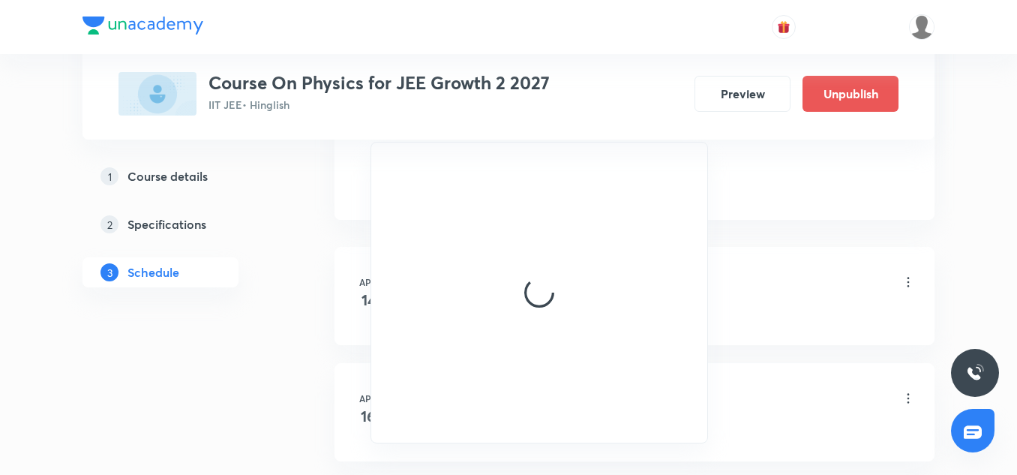
scroll to position [834, 0]
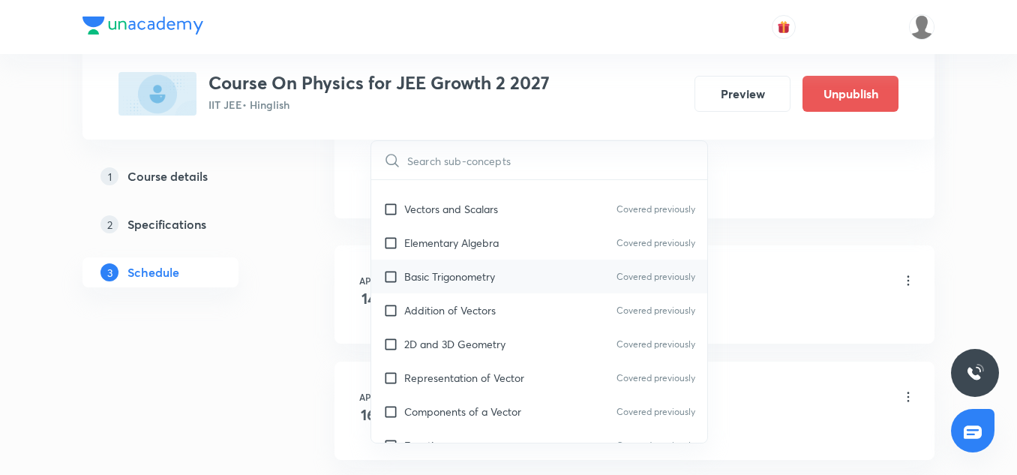
click at [432, 288] on div "Basic Trigonometry Covered previously" at bounding box center [539, 276] width 336 height 34
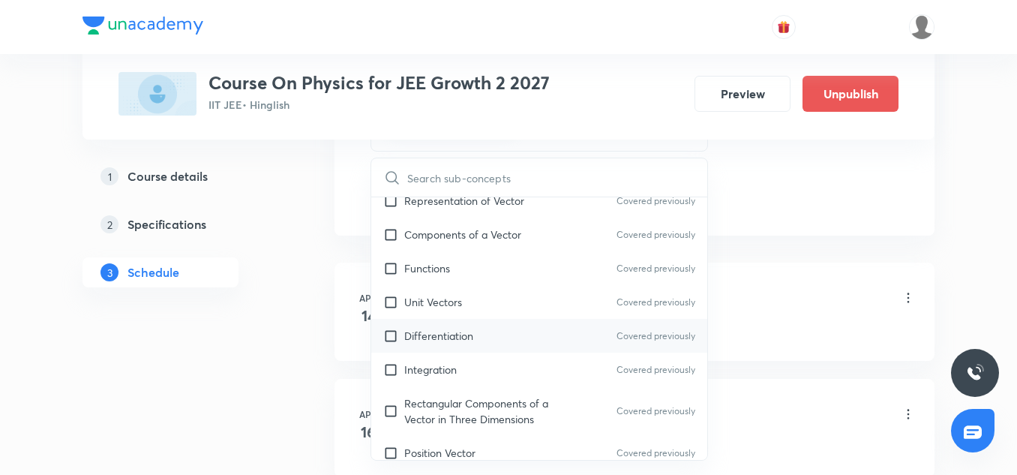
scroll to position [318, 0]
click at [447, 320] on div "Differentiation Covered previously" at bounding box center [539, 335] width 336 height 34
checkbox input "true"
click at [756, 265] on li "Apr 14 Basic Mathematics and Vector-01 Lesson 1 • 5:35 PM • 85 min • Room 2 Vec…" at bounding box center [634, 311] width 600 height 98
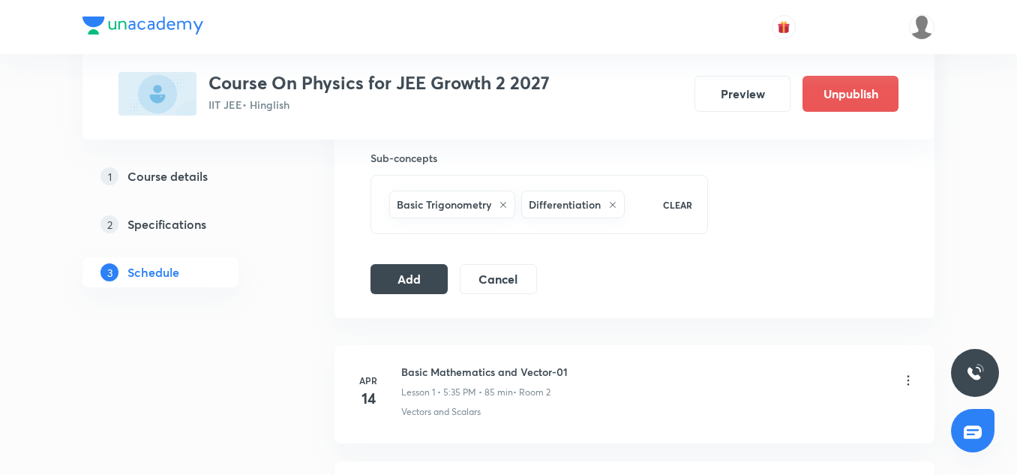
scroll to position [750, 0]
click at [411, 278] on button "Add" at bounding box center [408, 279] width 77 height 30
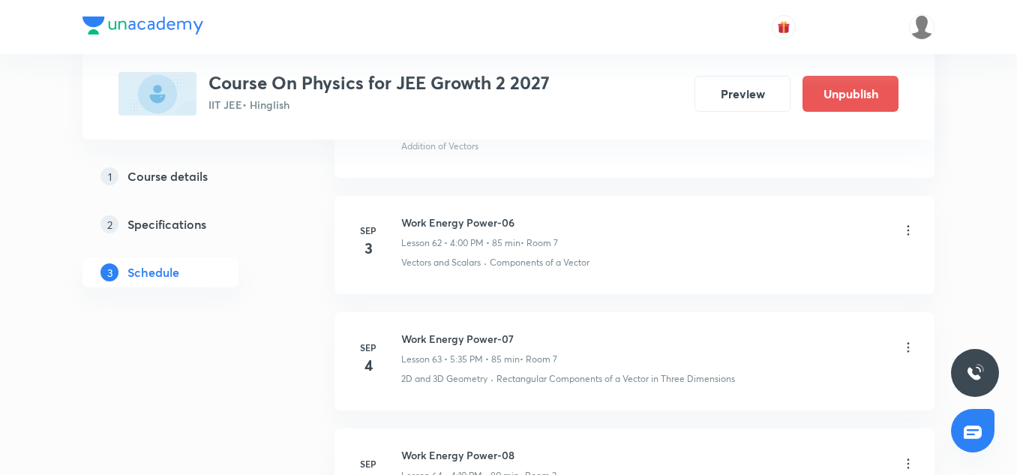
scroll to position [7490, 0]
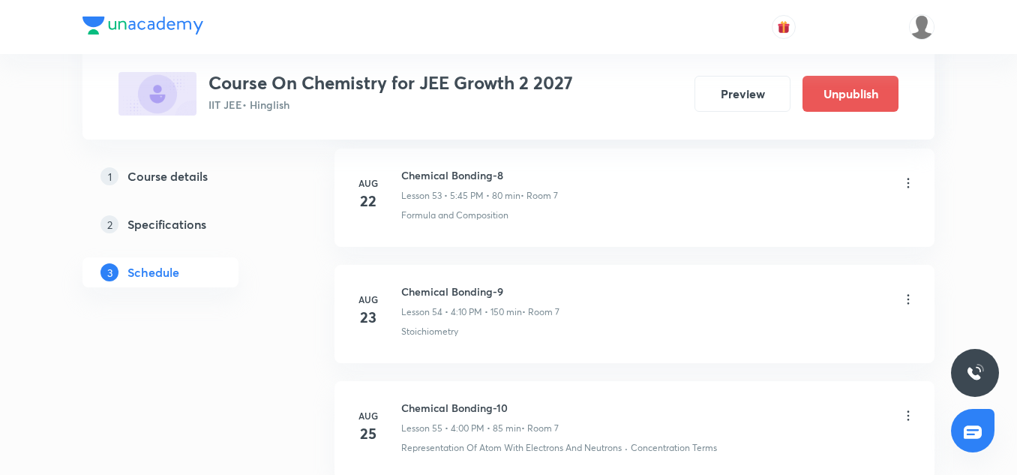
scroll to position [7680, 0]
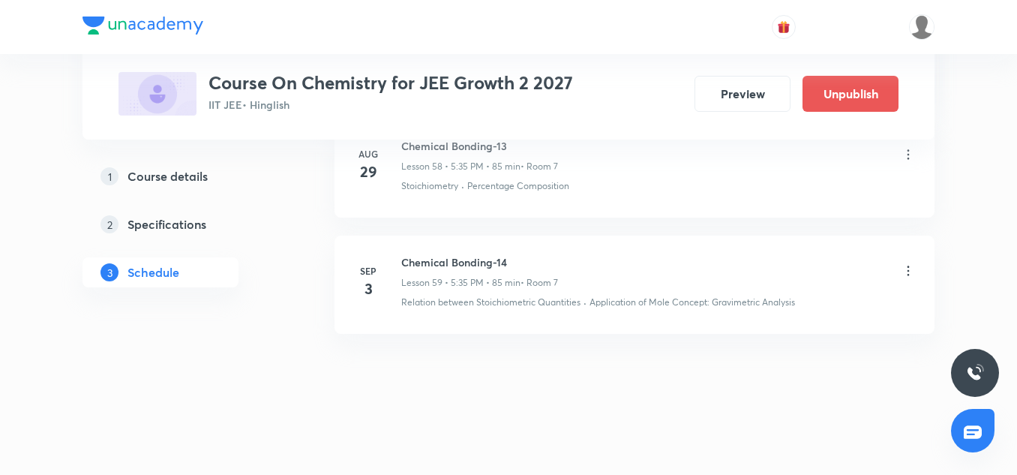
click at [490, 261] on h6 "Chemical Bonding-14" at bounding box center [479, 262] width 157 height 16
copy h6 "Chemical Bonding-14"
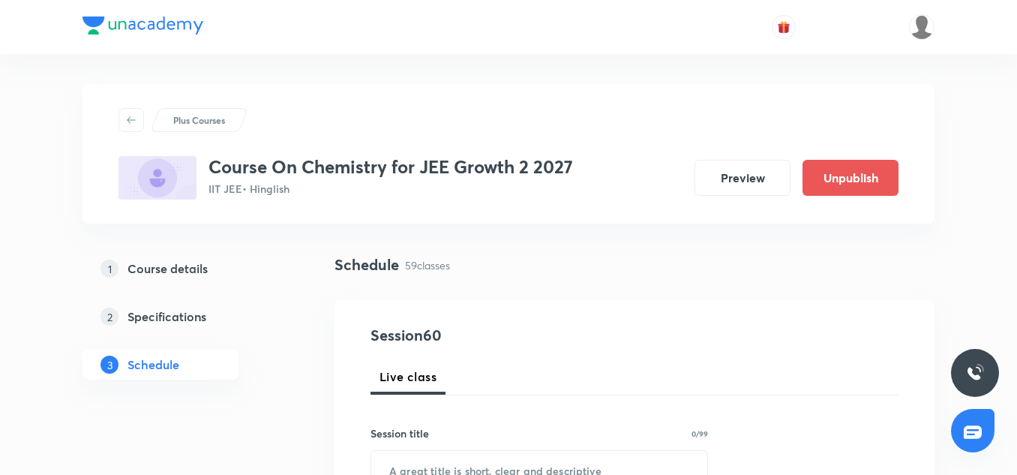
scroll to position [183, 0]
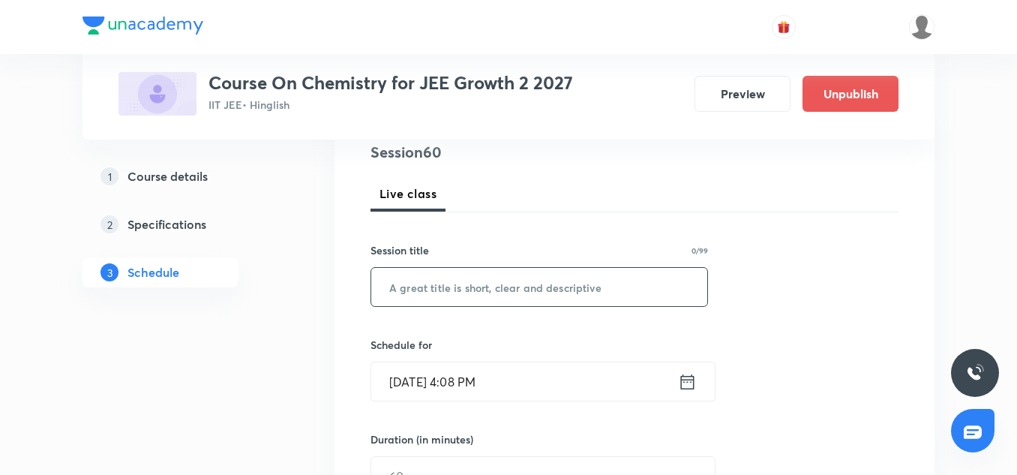
click at [426, 283] on input "text" at bounding box center [539, 287] width 336 height 38
paste input "Chemical Bonding-14"
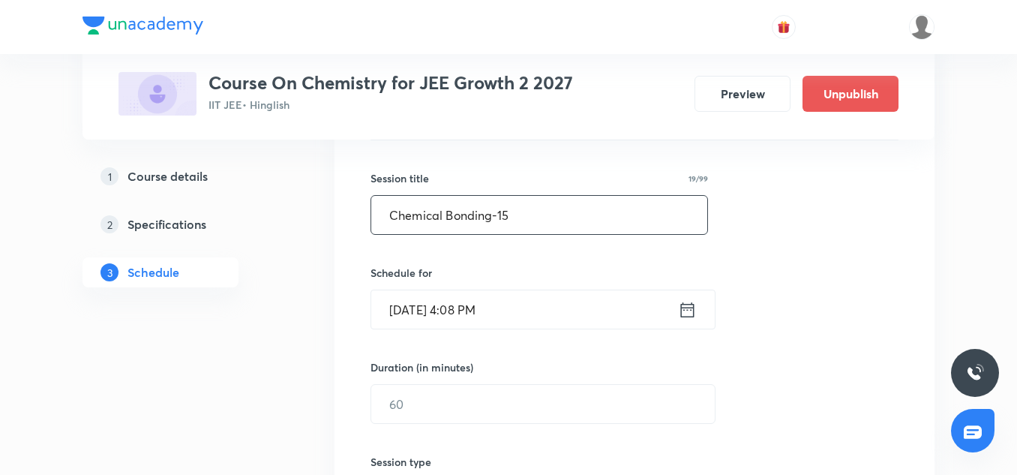
scroll to position [256, 0]
type input "Chemical Bonding-15"
click at [426, 300] on input "[DATE] 4:08 PM" at bounding box center [524, 308] width 307 height 38
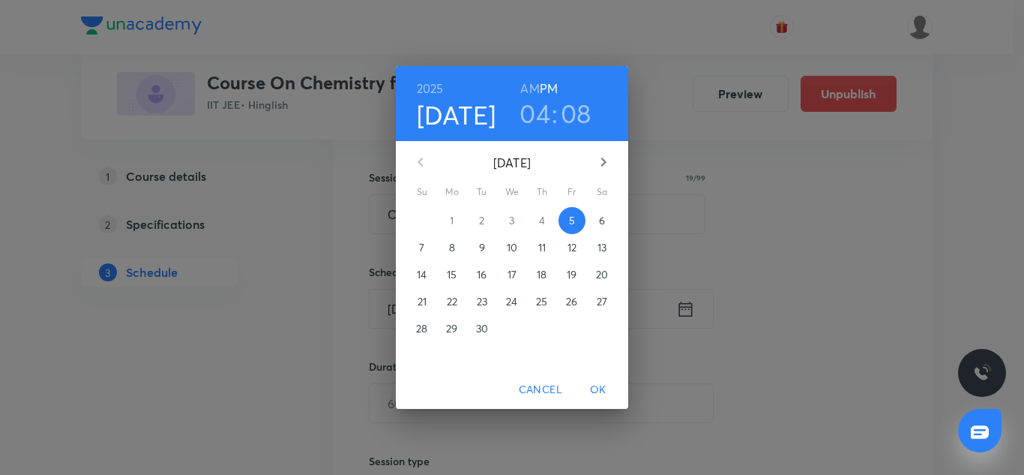
click at [540, 118] on h3 "04" at bounding box center [535, 112] width 31 height 31
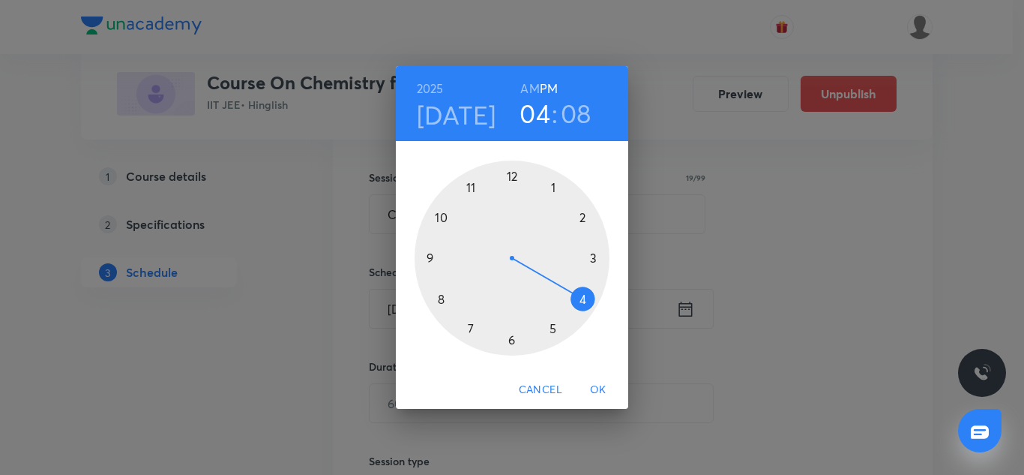
click at [557, 336] on div at bounding box center [512, 257] width 195 height 195
click at [447, 302] on div at bounding box center [512, 257] width 195 height 195
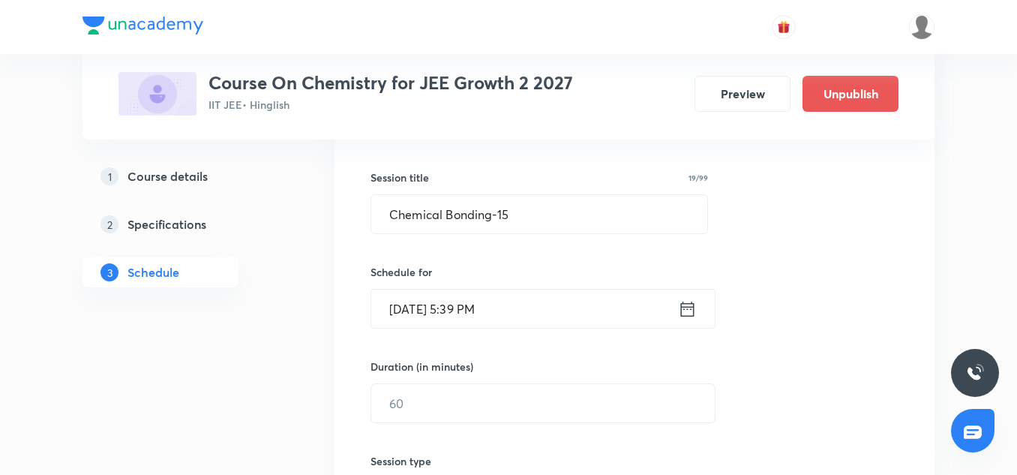
click at [484, 300] on input "[DATE] 5:39 PM" at bounding box center [524, 308] width 307 height 38
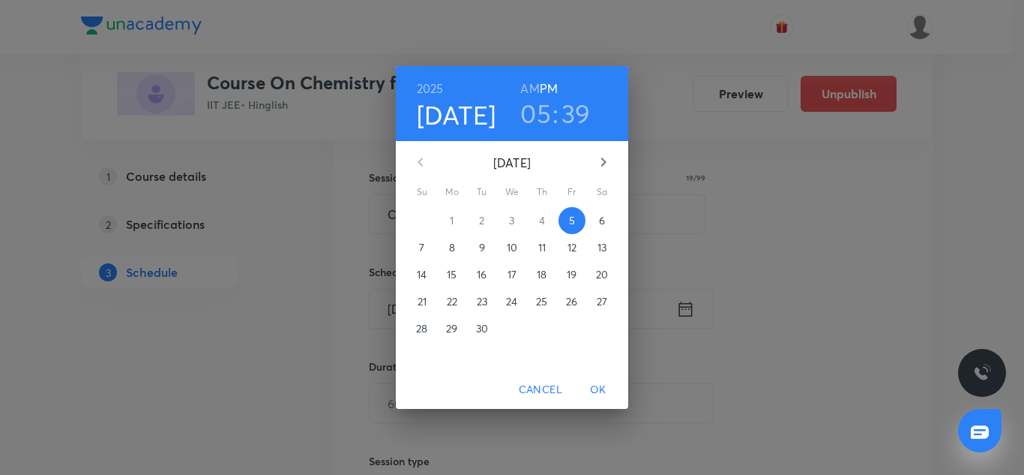
click at [585, 108] on h3 "39" at bounding box center [575, 112] width 29 height 31
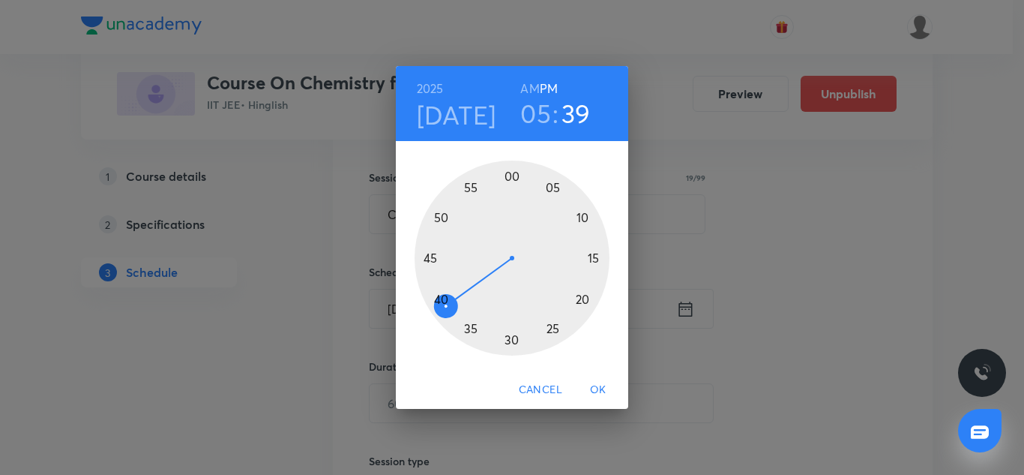
click at [440, 297] on div at bounding box center [512, 257] width 195 height 195
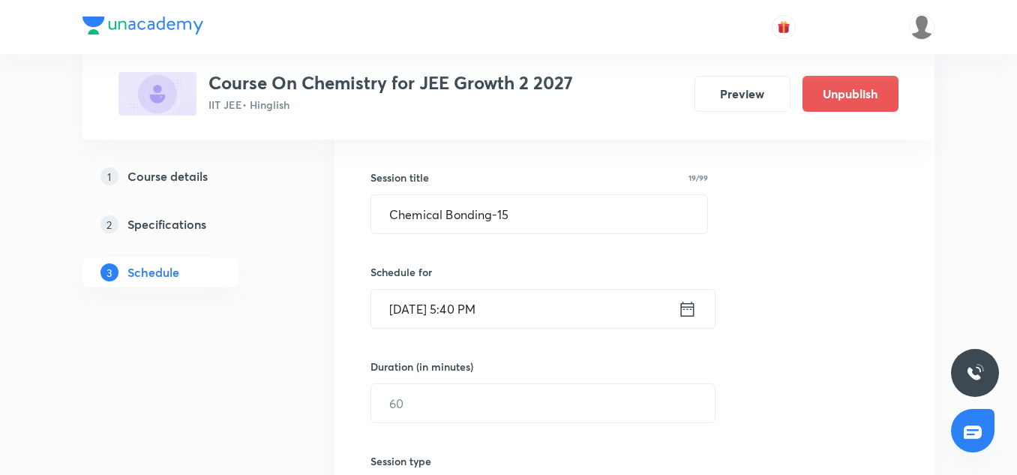
scroll to position [286, 0]
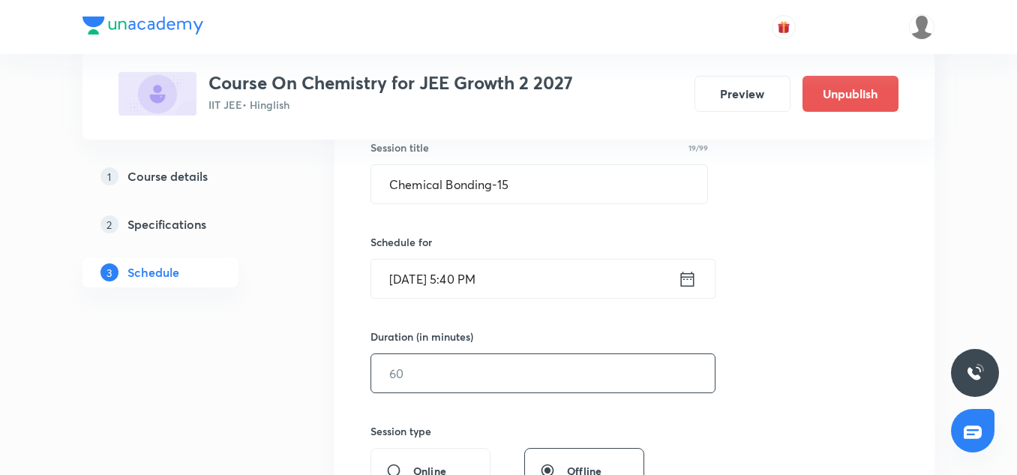
click at [469, 370] on input "text" at bounding box center [542, 373] width 343 height 38
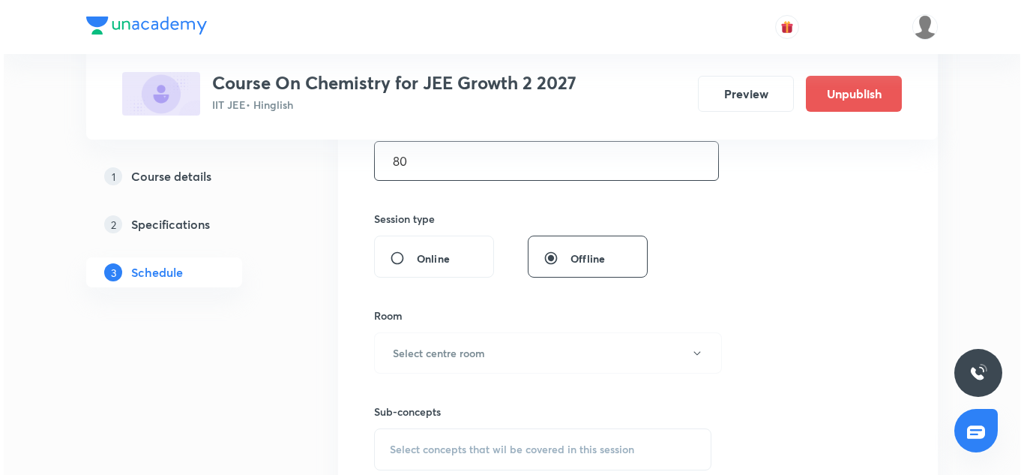
scroll to position [499, 0]
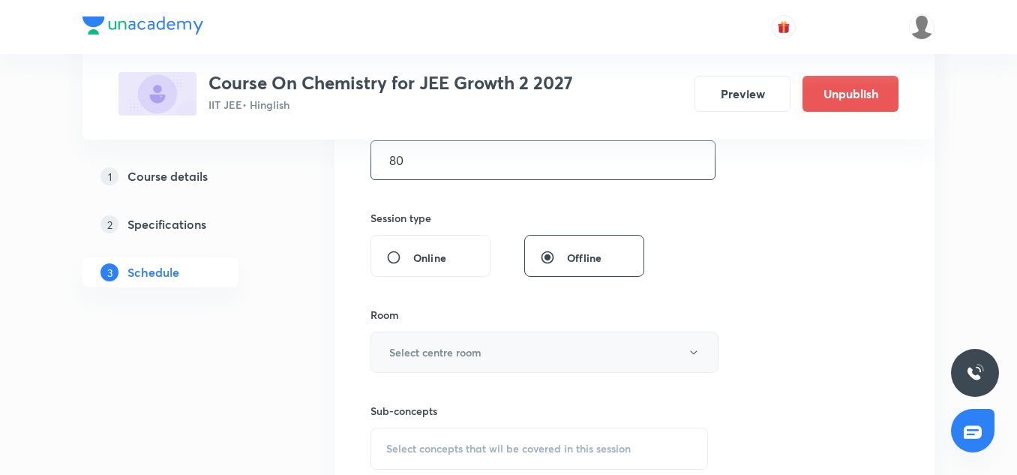
type input "80"
click at [470, 351] on h6 "Select centre room" at bounding box center [435, 352] width 92 height 16
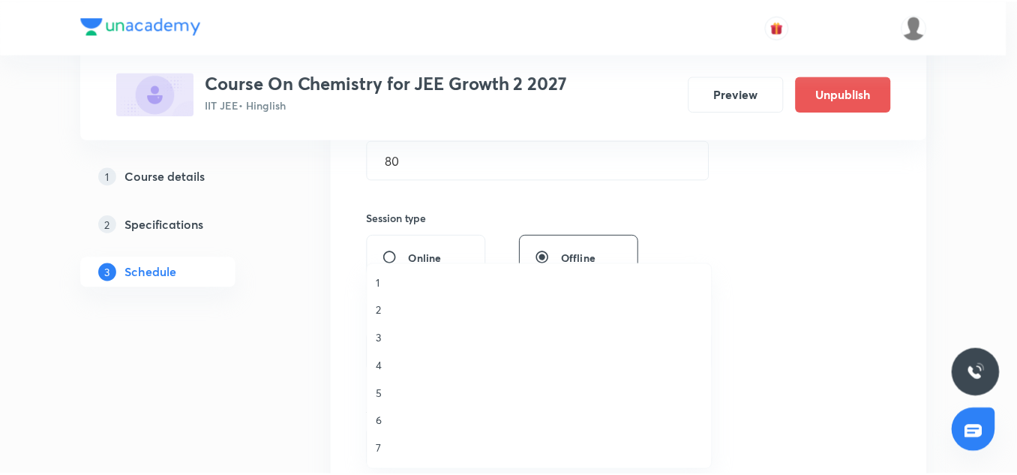
scroll to position [1, 0]
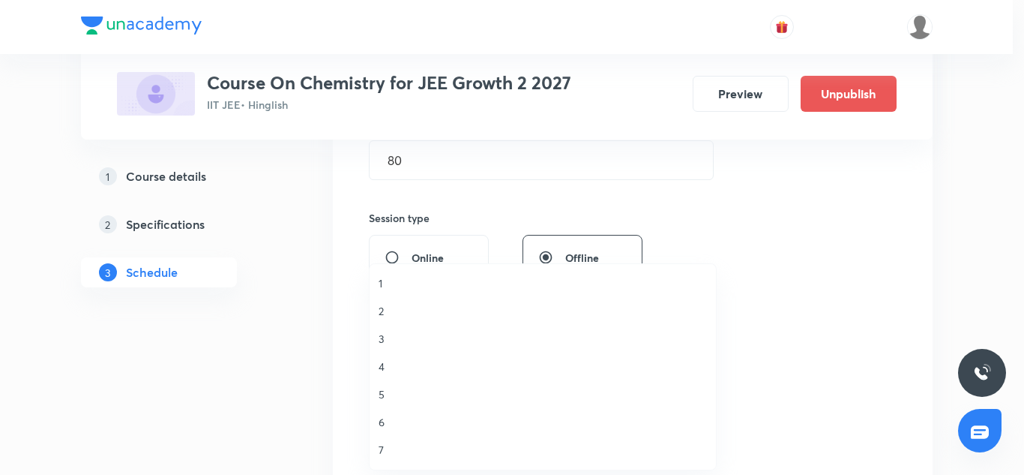
click at [376, 310] on li "2" at bounding box center [543, 311] width 346 height 28
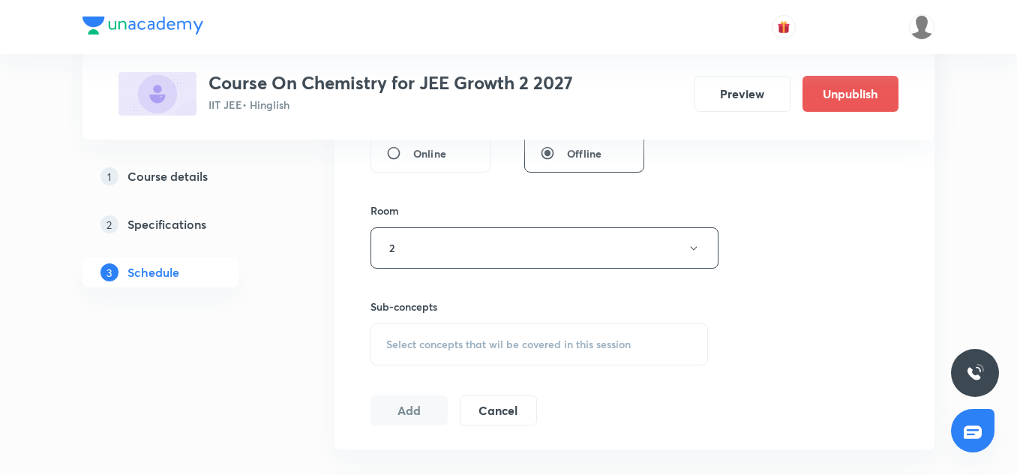
scroll to position [605, 0]
click at [448, 344] on span "Select concepts that wil be covered in this session" at bounding box center [508, 342] width 244 height 12
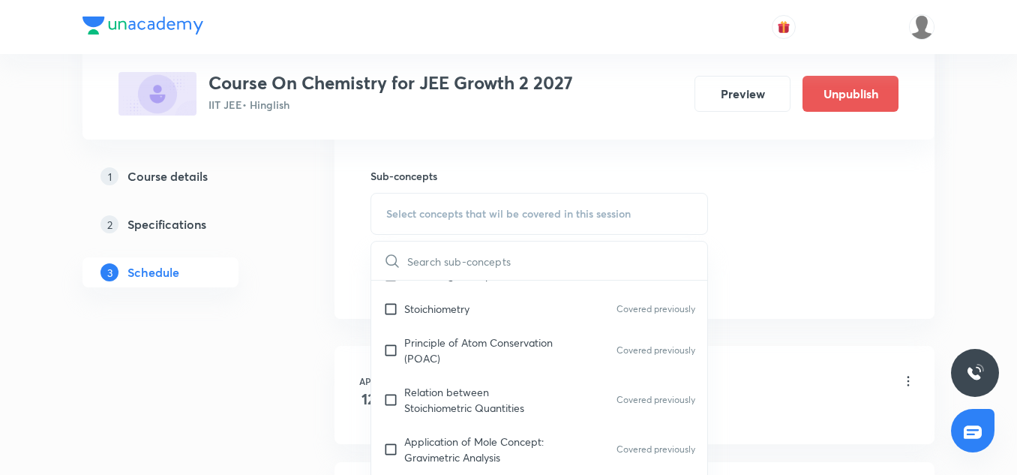
scroll to position [259, 0]
click at [437, 366] on div "Principle of Atom Conservation (POAC) Covered previously" at bounding box center [539, 349] width 336 height 49
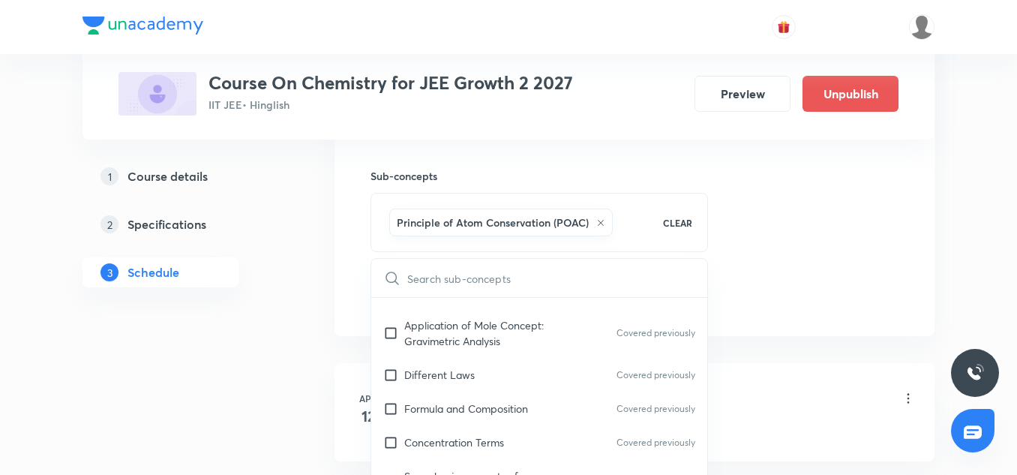
scroll to position [404, 0]
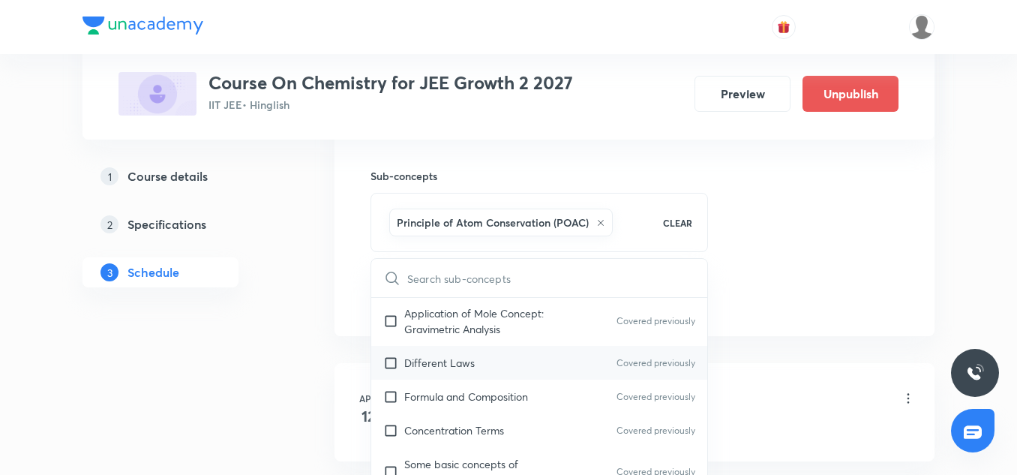
click at [435, 379] on div "Different Laws Covered previously" at bounding box center [539, 363] width 336 height 34
checkbox input "true"
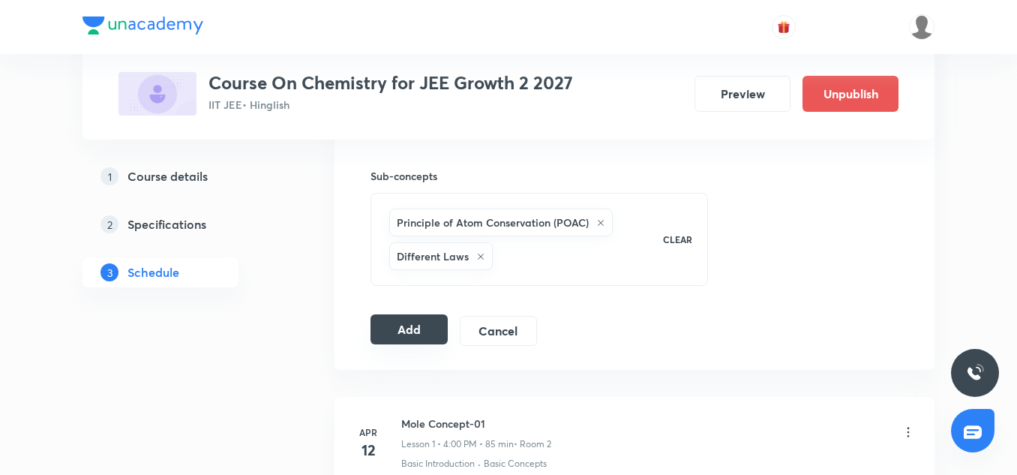
click at [404, 340] on button "Add" at bounding box center [408, 329] width 77 height 30
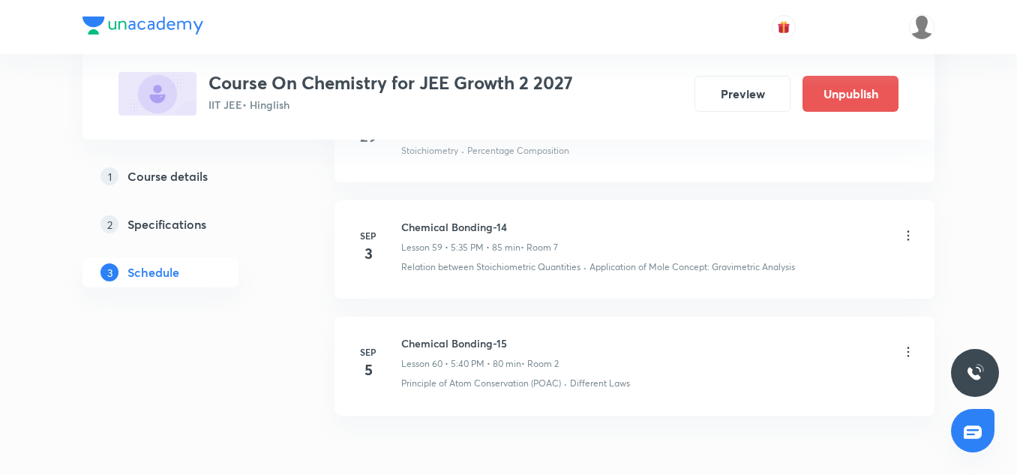
scroll to position [7107, 0]
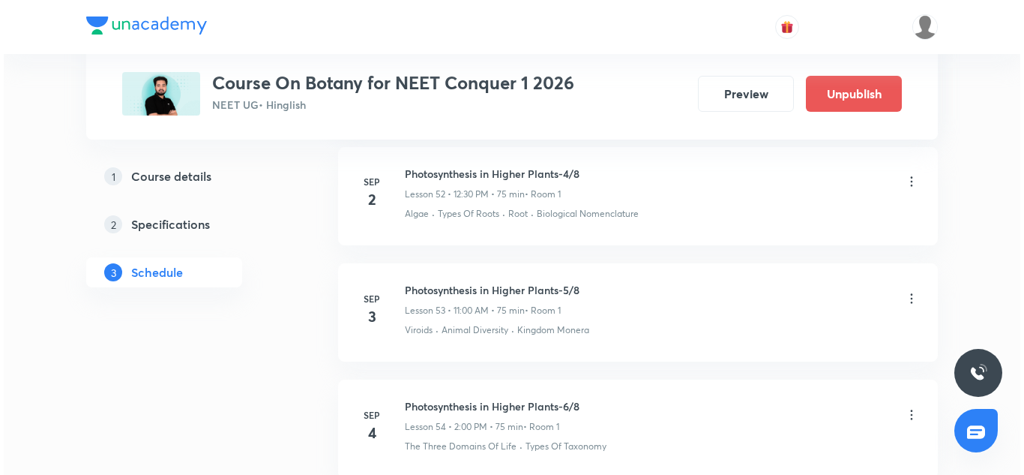
scroll to position [7134, 0]
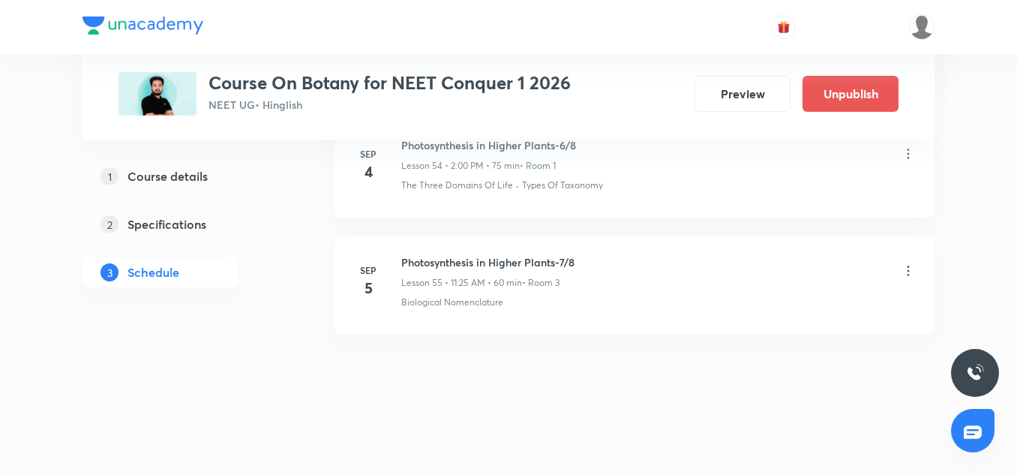
click at [910, 267] on icon at bounding box center [907, 270] width 15 height 15
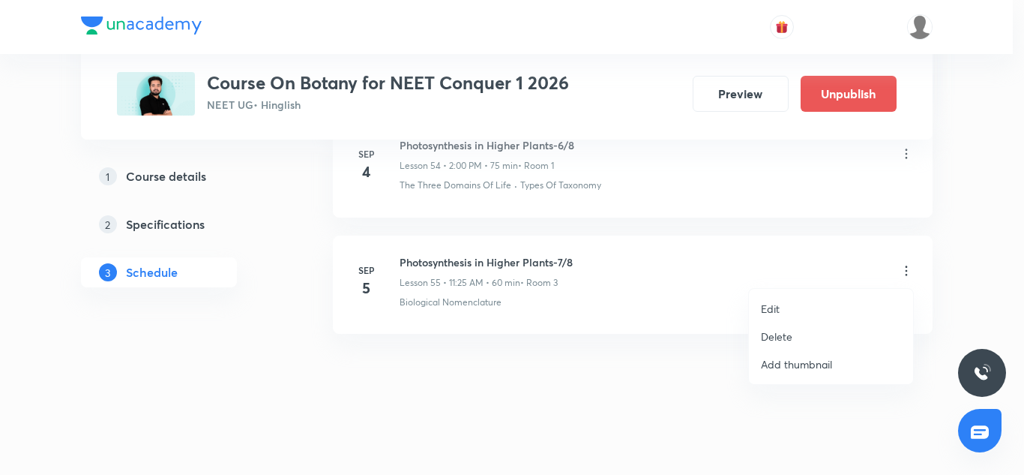
click at [779, 310] on p "Edit" at bounding box center [770, 309] width 19 height 16
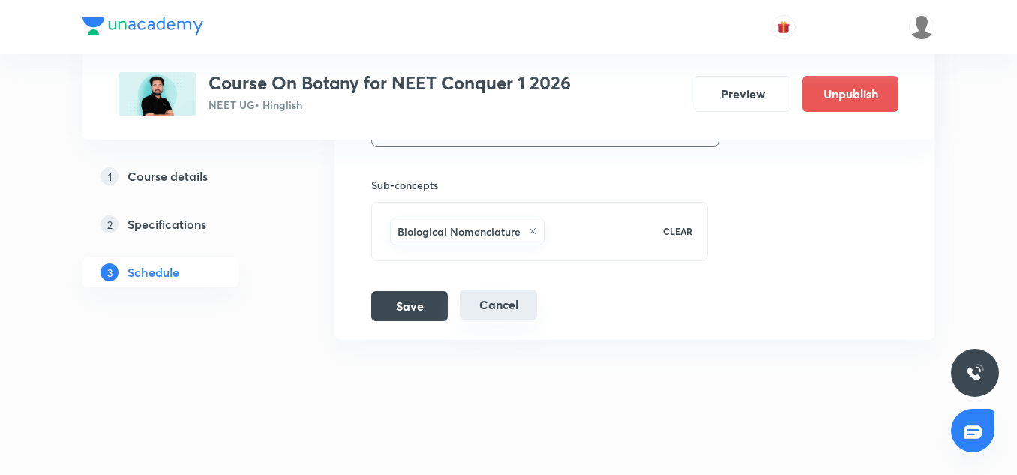
click at [514, 311] on button "Cancel" at bounding box center [498, 304] width 77 height 30
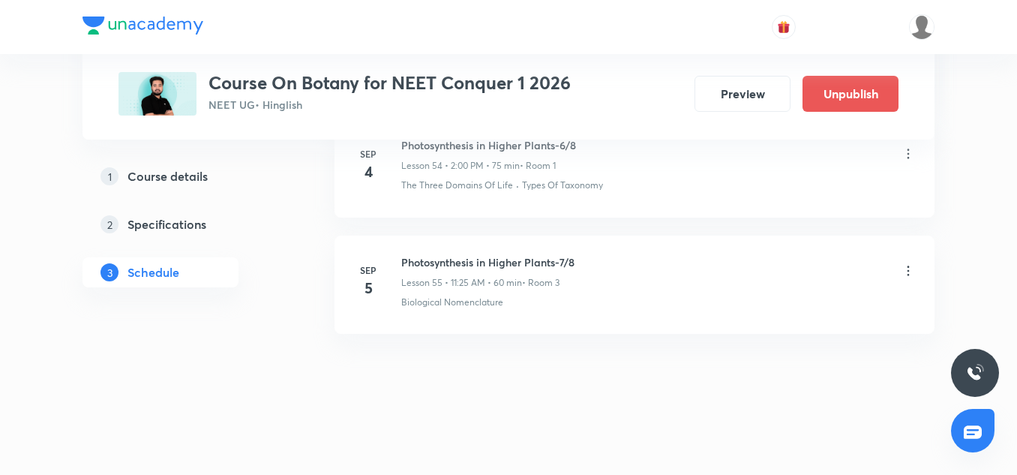
scroll to position [6445, 0]
click at [766, 100] on button "Preview" at bounding box center [742, 92] width 96 height 36
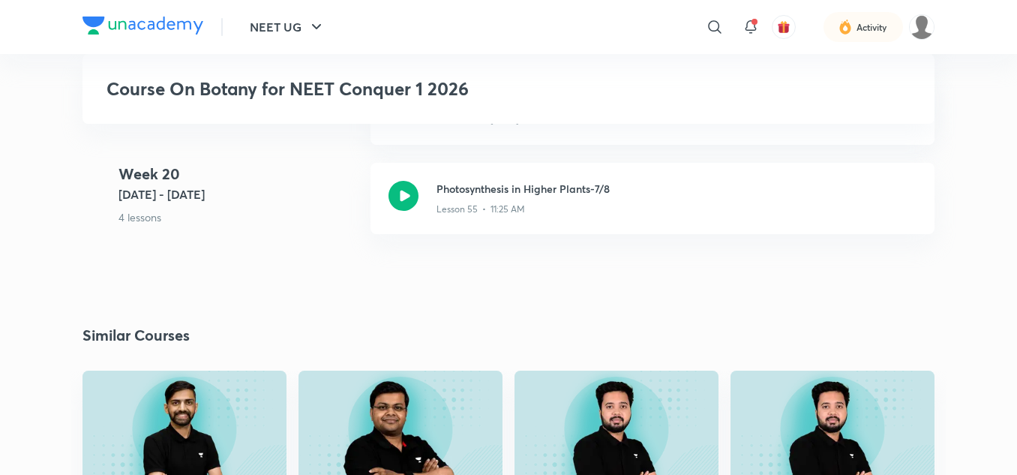
scroll to position [7216, 0]
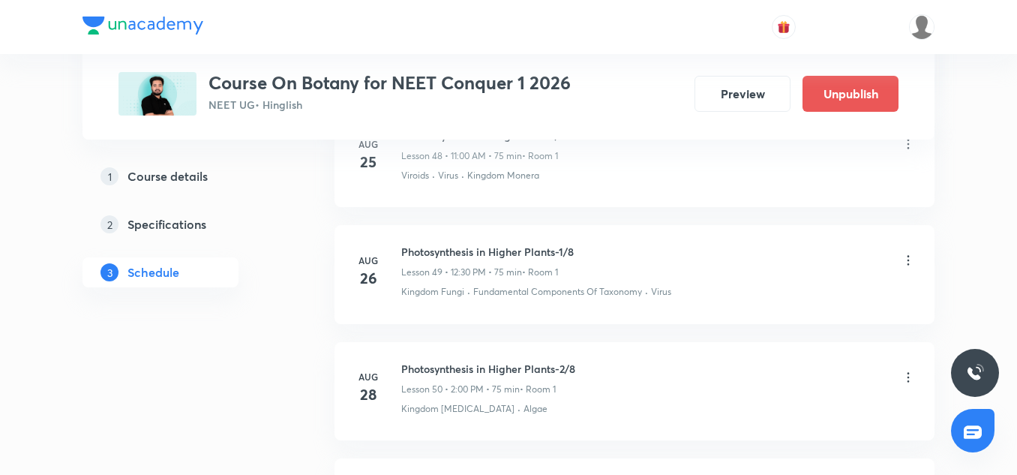
scroll to position [377, 0]
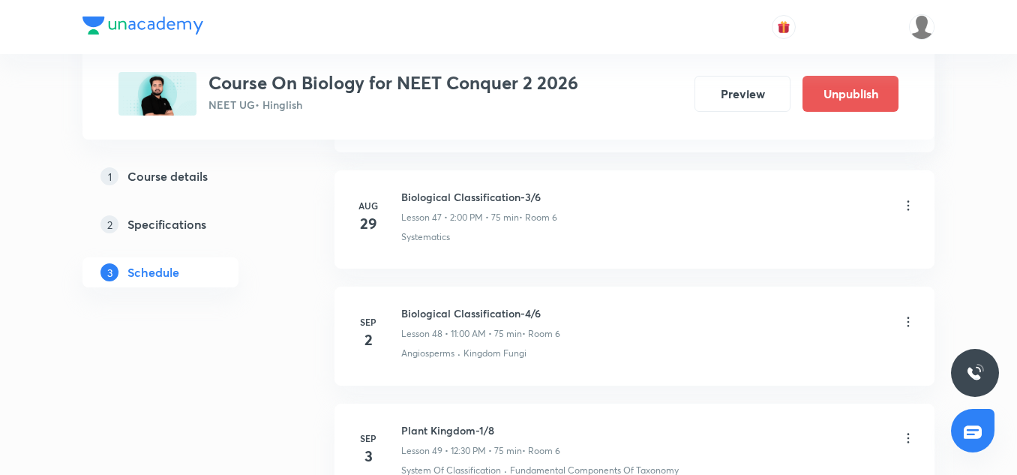
scroll to position [6564, 0]
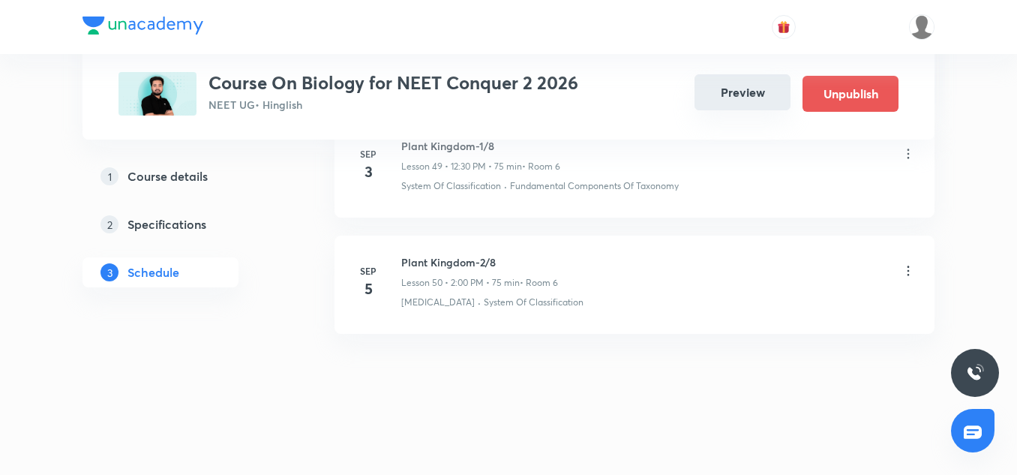
click at [738, 97] on button "Preview" at bounding box center [742, 92] width 96 height 36
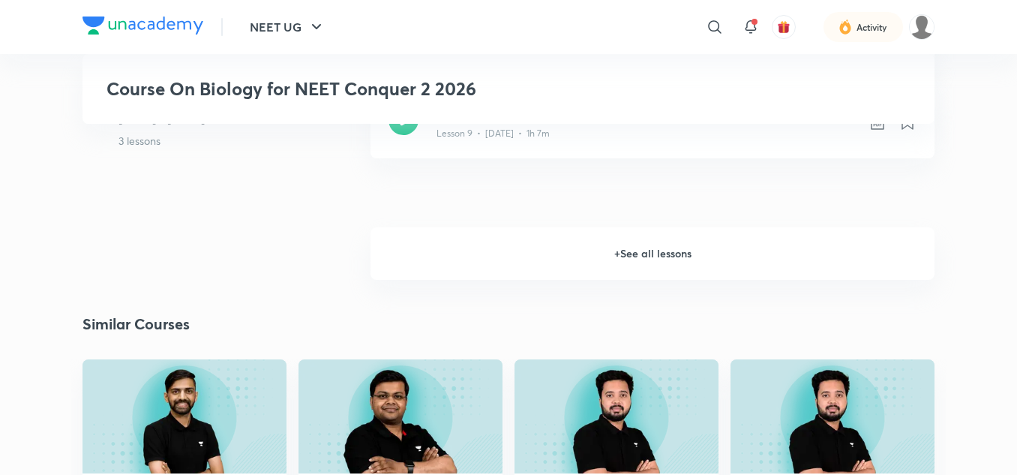
scroll to position [1750, 0]
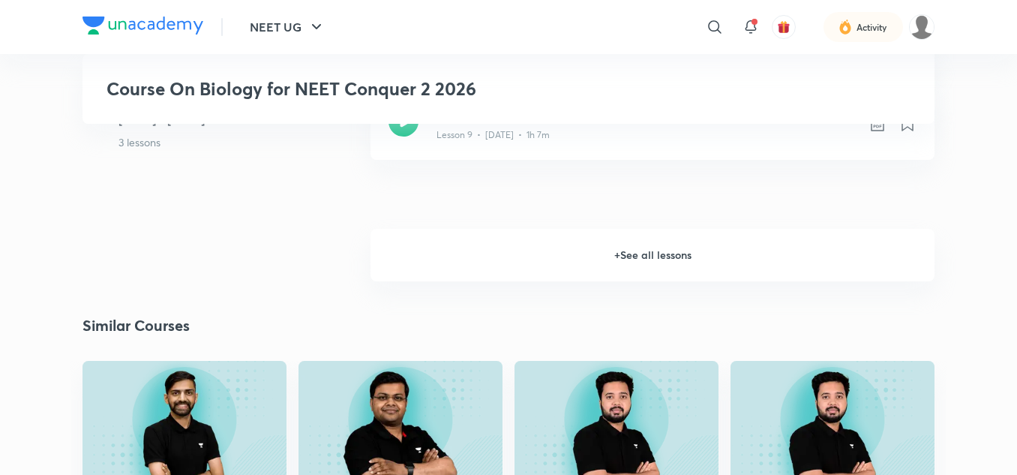
click at [690, 262] on h6 "+ See all lessons" at bounding box center [652, 255] width 564 height 52
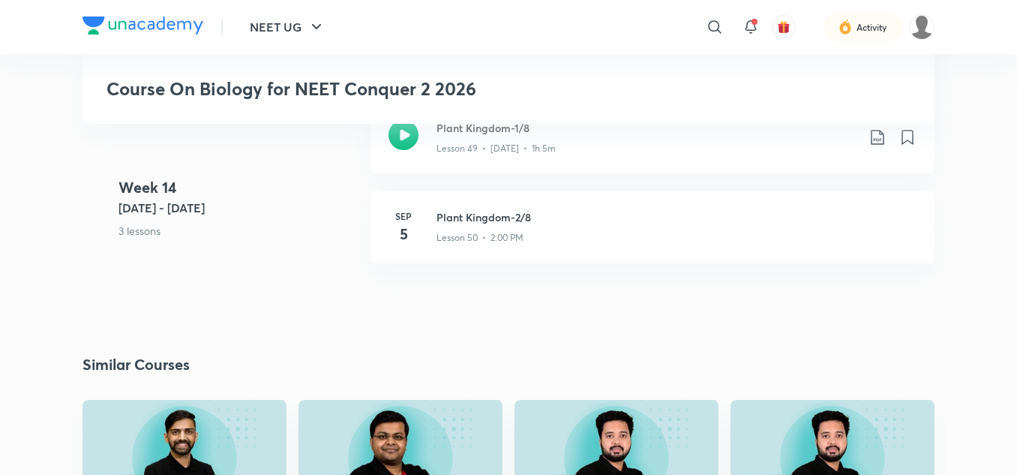
scroll to position [6191, 0]
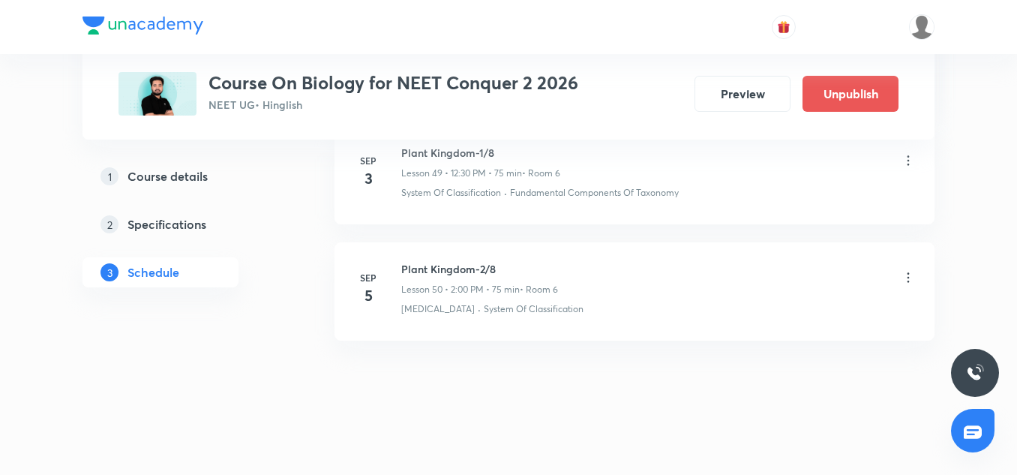
scroll to position [6564, 0]
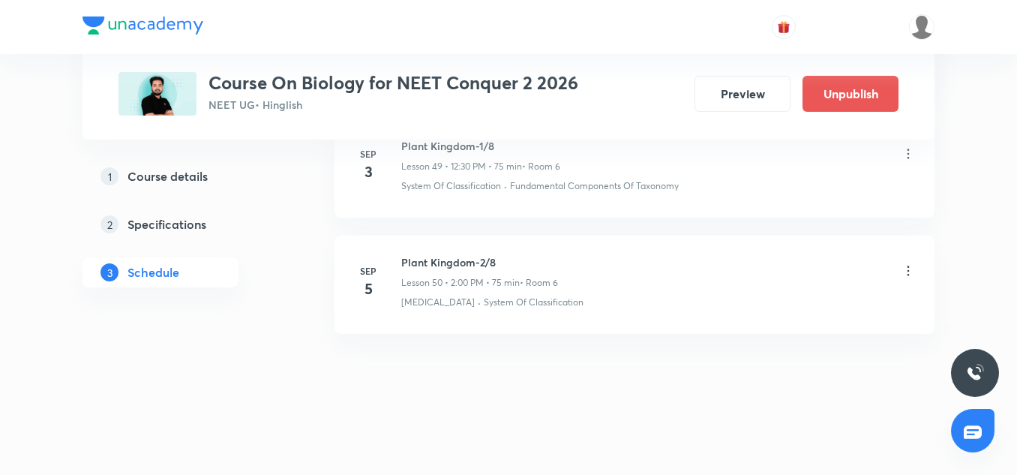
click at [914, 270] on icon at bounding box center [907, 270] width 15 height 15
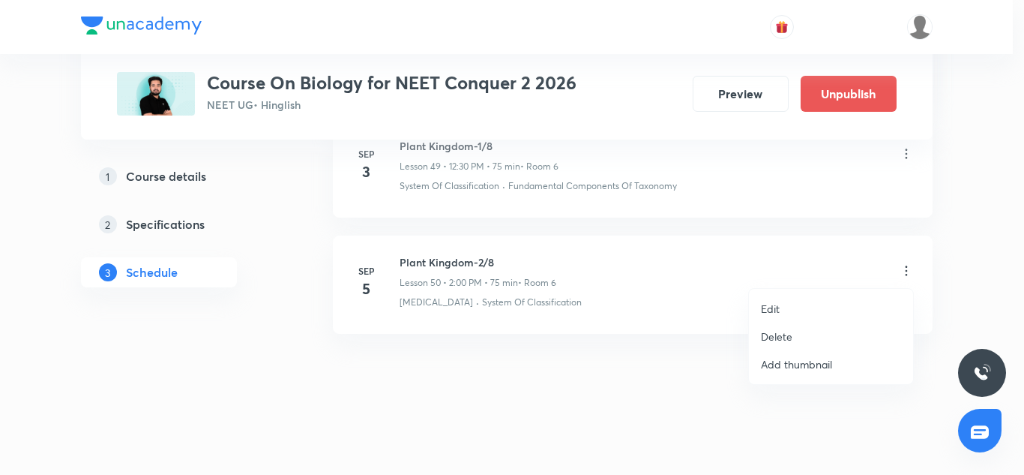
click at [777, 343] on p "Delete" at bounding box center [776, 336] width 31 height 16
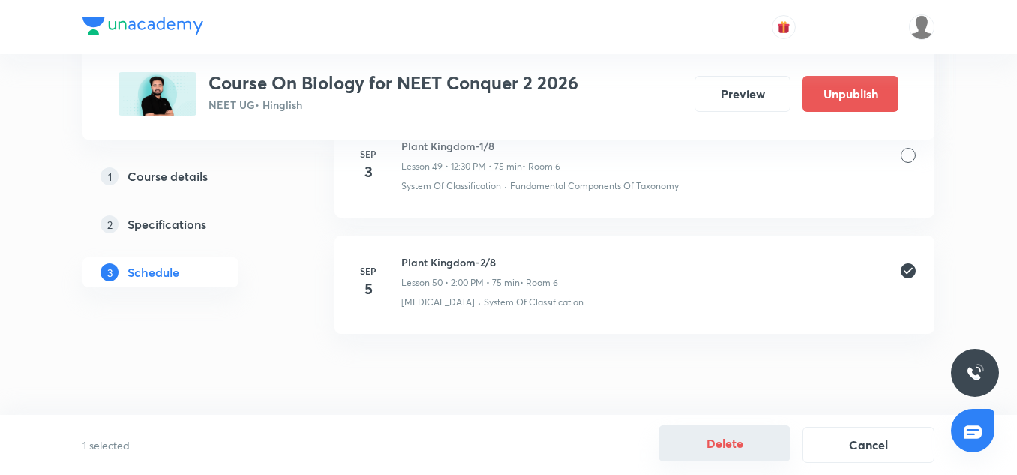
click at [726, 438] on button "Delete" at bounding box center [724, 443] width 132 height 36
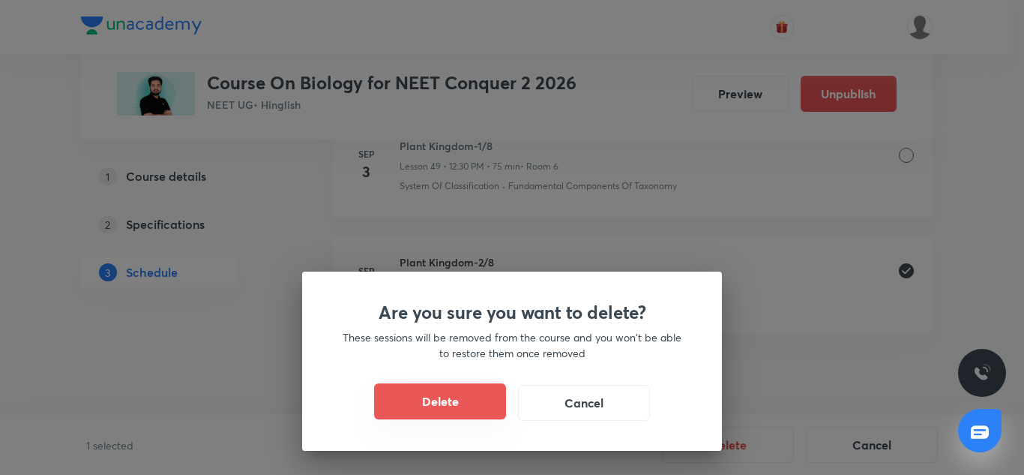
click at [442, 401] on button "Delete" at bounding box center [440, 401] width 132 height 36
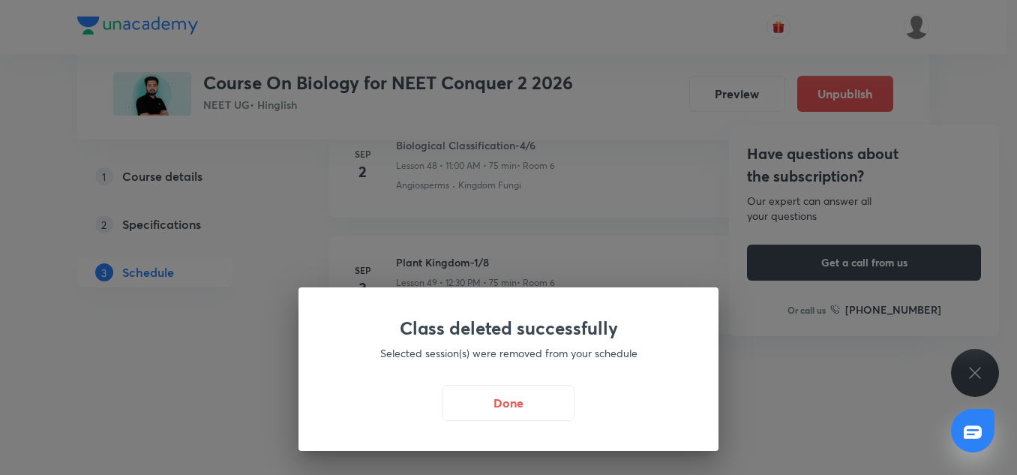
scroll to position [6448, 0]
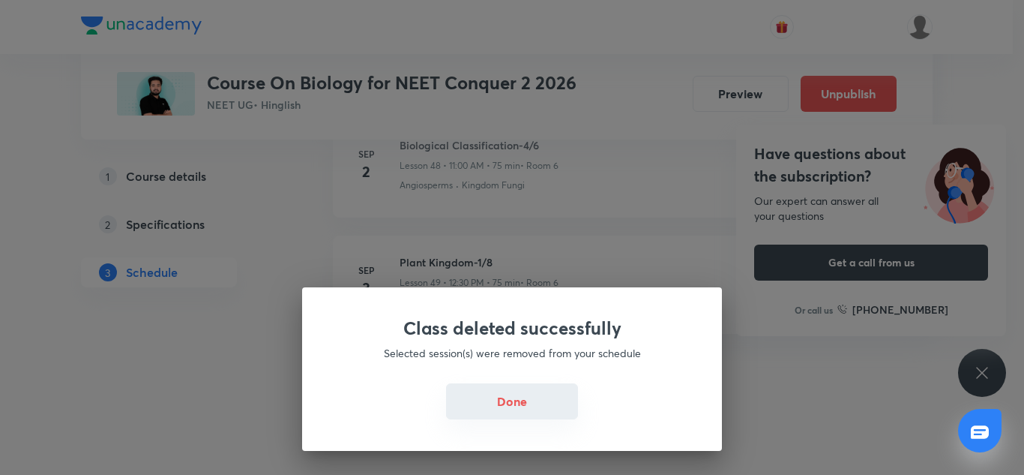
click at [523, 399] on button "Done" at bounding box center [512, 401] width 132 height 36
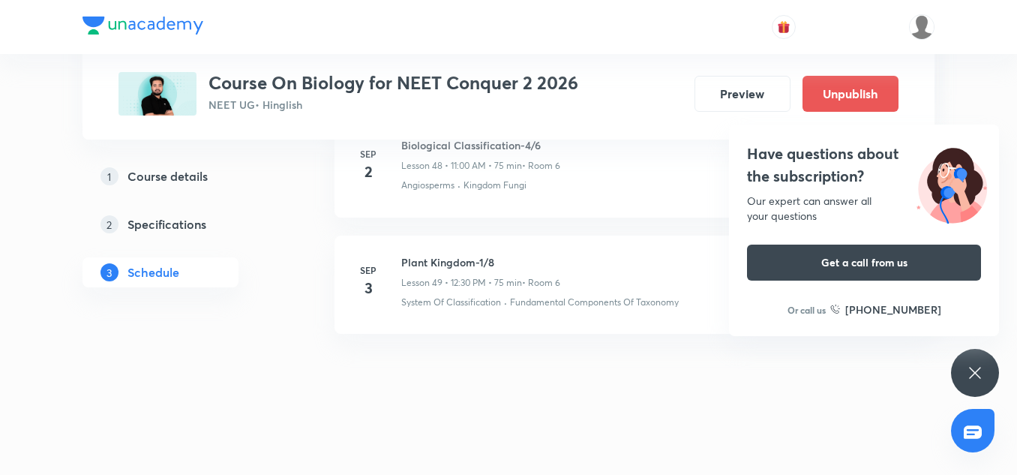
click at [981, 377] on icon at bounding box center [975, 373] width 18 height 18
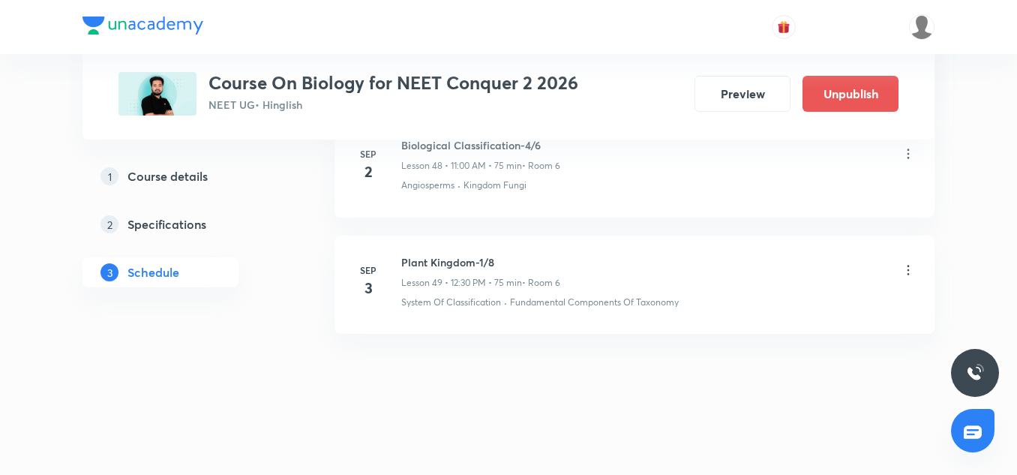
click at [975, 378] on img at bounding box center [975, 373] width 18 height 18
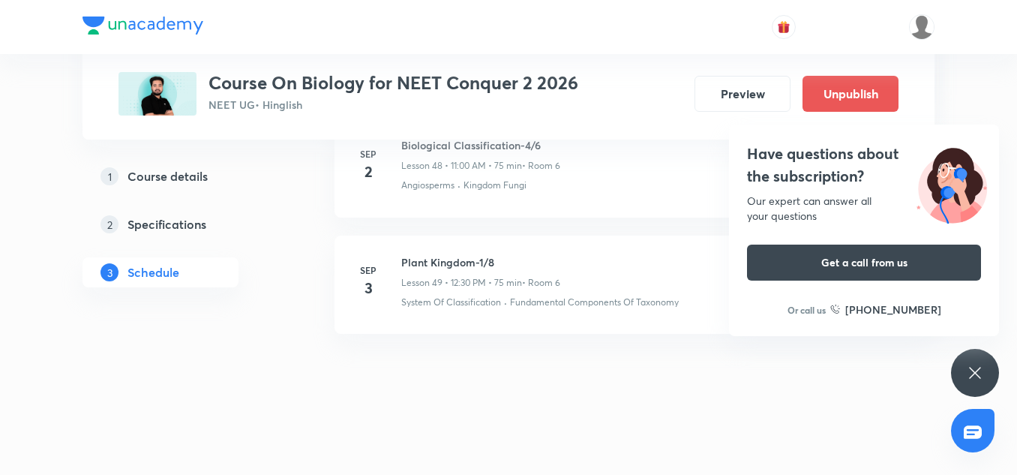
click at [984, 363] on div "Have questions about the subscription? Our expert can answer all your questions…" at bounding box center [975, 373] width 48 height 48
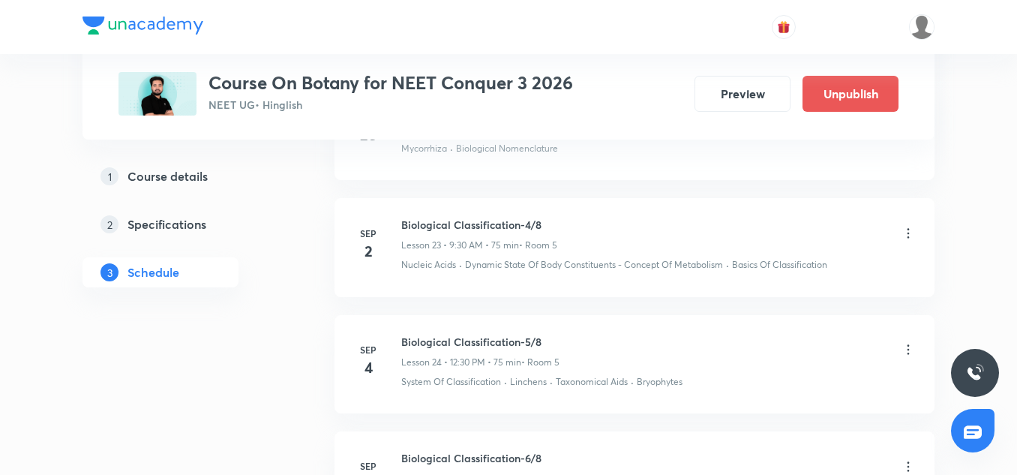
scroll to position [3652, 0]
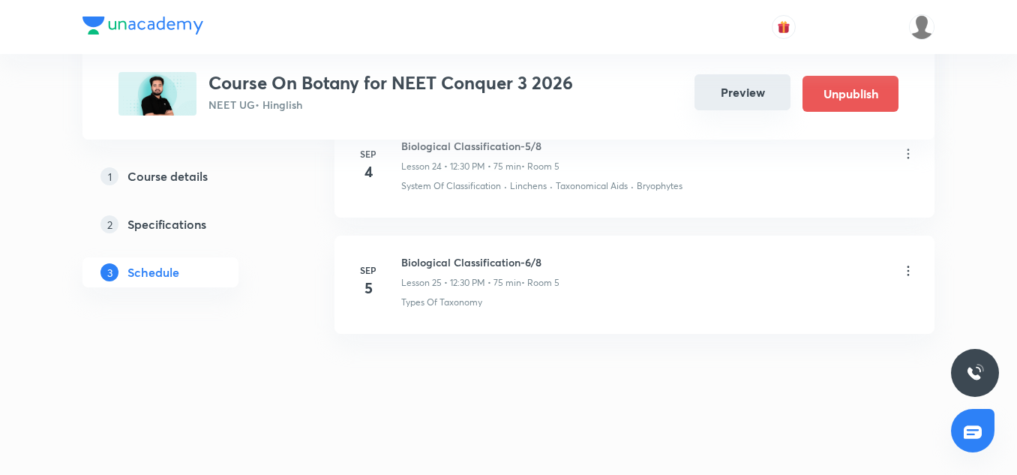
click at [729, 84] on button "Preview" at bounding box center [742, 92] width 96 height 36
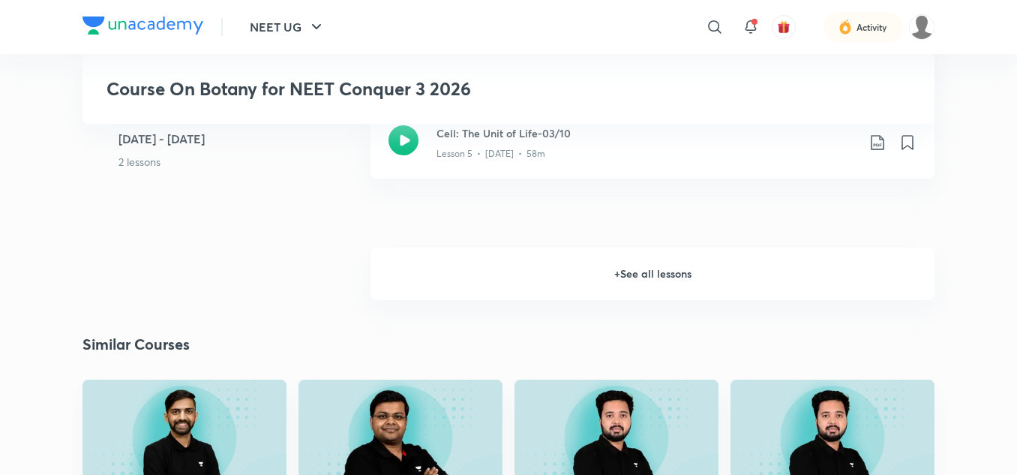
scroll to position [1194, 0]
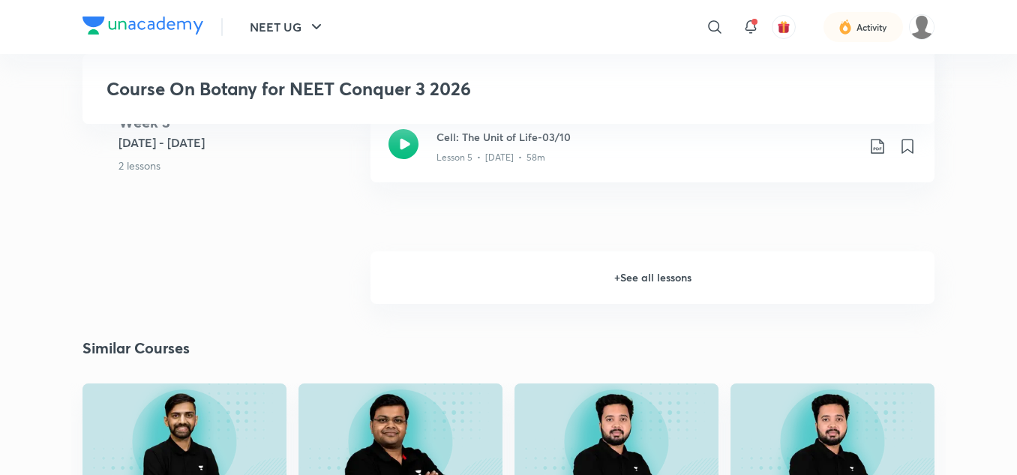
click at [678, 265] on h6 "+ See all lessons" at bounding box center [652, 277] width 564 height 52
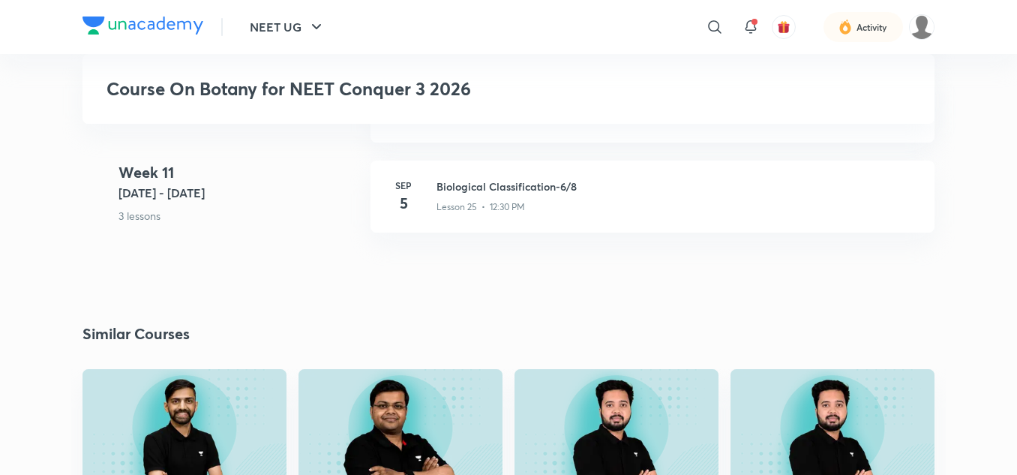
scroll to position [3549, 0]
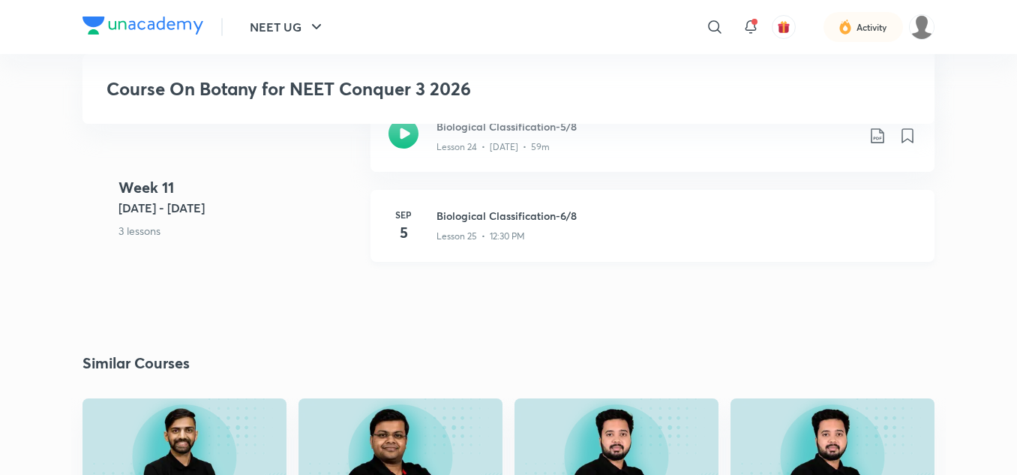
click at [532, 227] on div "Lesson 25 • 12:30 PM" at bounding box center [676, 232] width 480 height 19
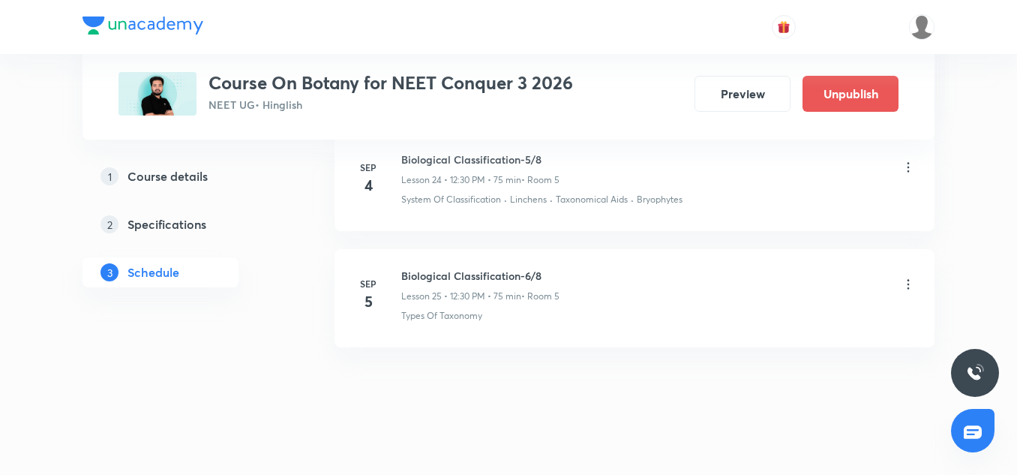
scroll to position [3652, 0]
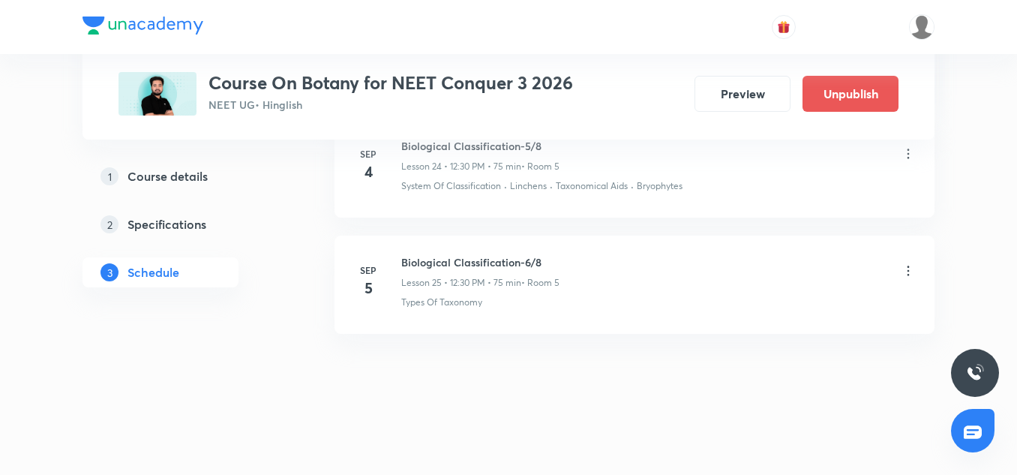
click at [907, 274] on icon at bounding box center [907, 270] width 15 height 15
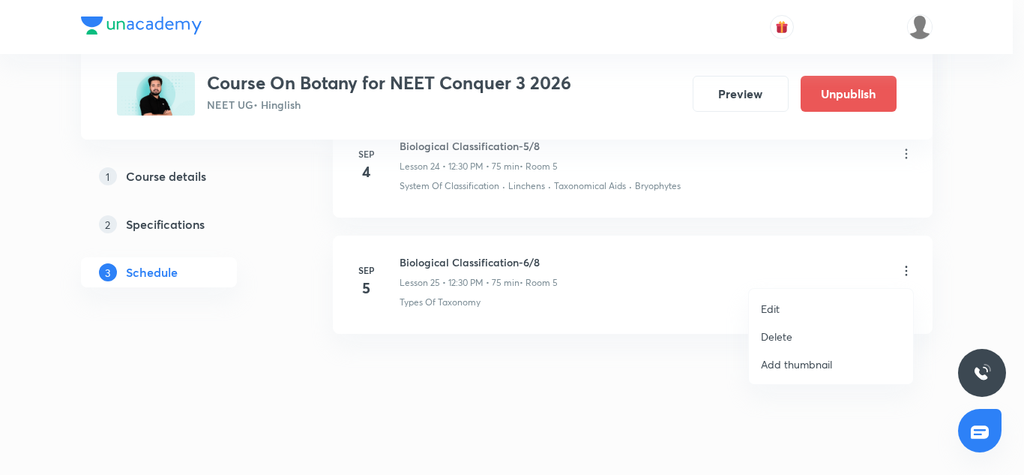
click at [783, 342] on p "Delete" at bounding box center [776, 336] width 31 height 16
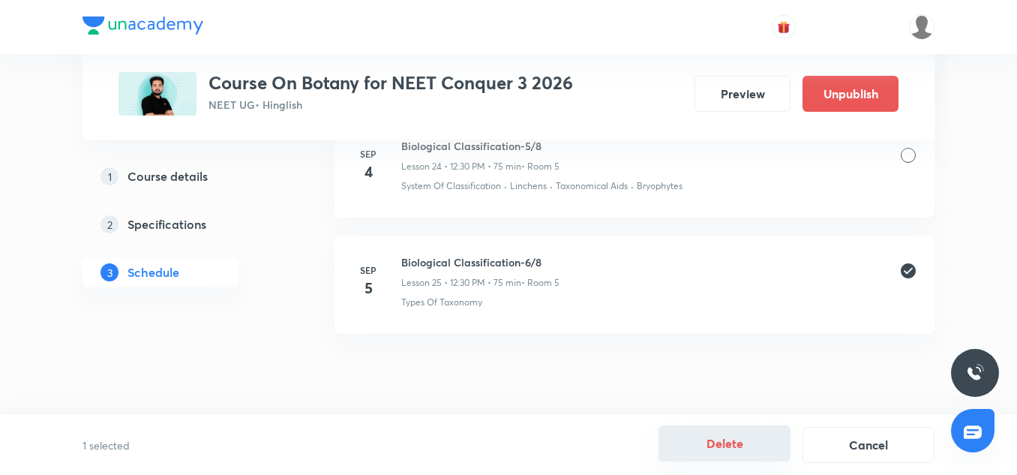
click at [723, 444] on button "Delete" at bounding box center [724, 443] width 132 height 36
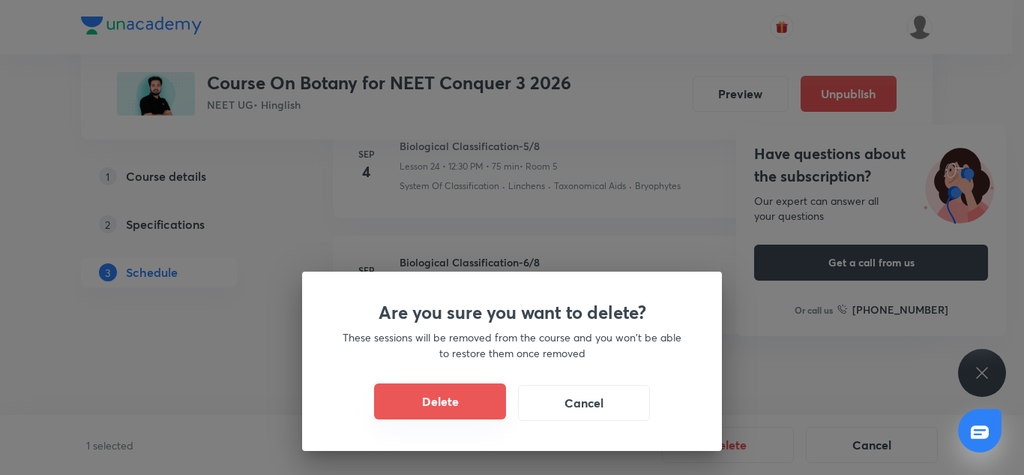
click at [439, 405] on button "Delete" at bounding box center [440, 401] width 132 height 36
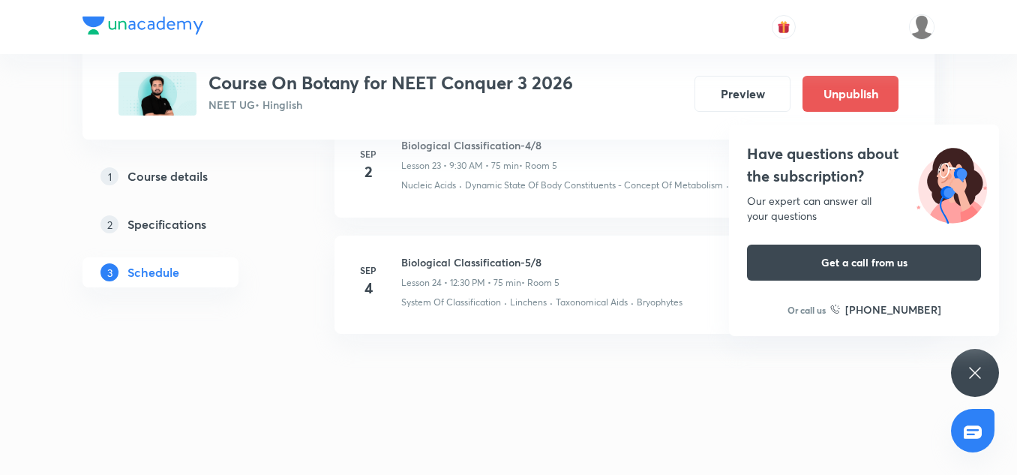
scroll to position [3536, 0]
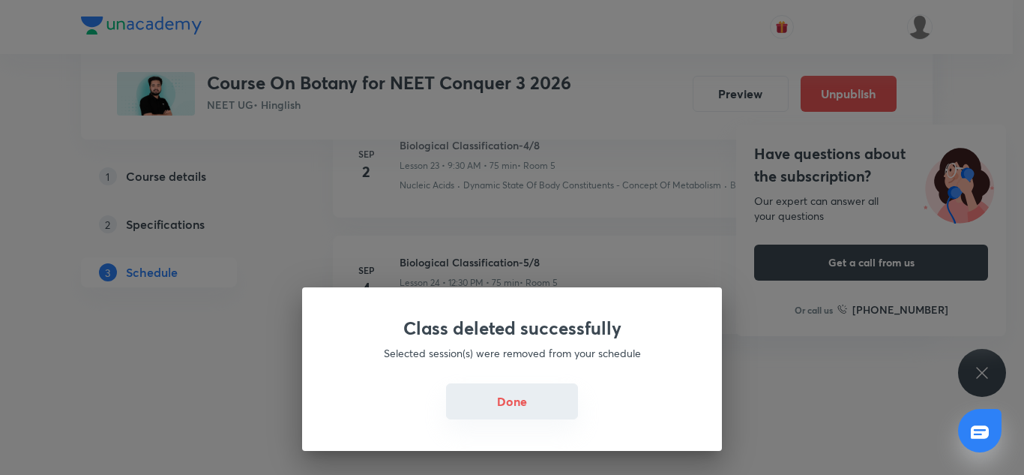
click at [554, 409] on button "Done" at bounding box center [512, 401] width 132 height 36
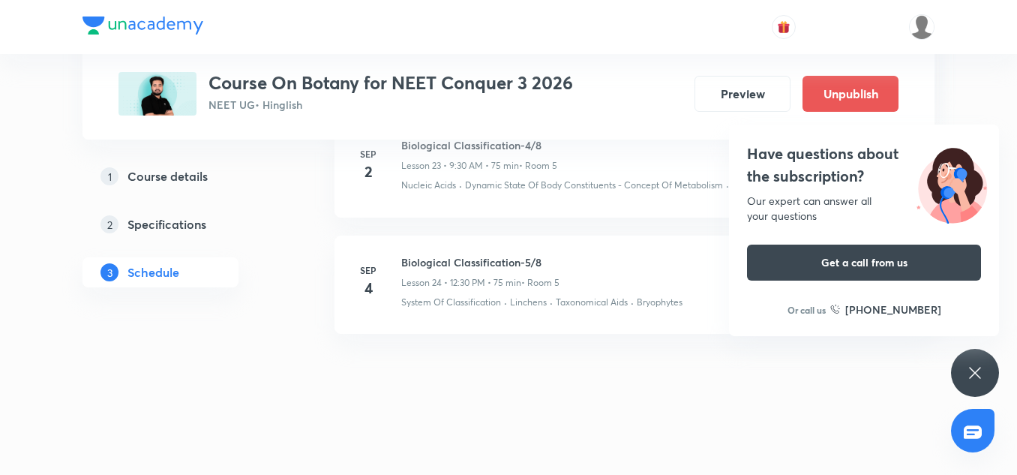
click at [984, 364] on div "Have questions about the subscription? Our expert can answer all your questions…" at bounding box center [975, 373] width 48 height 48
